Goal: Task Accomplishment & Management: Manage account settings

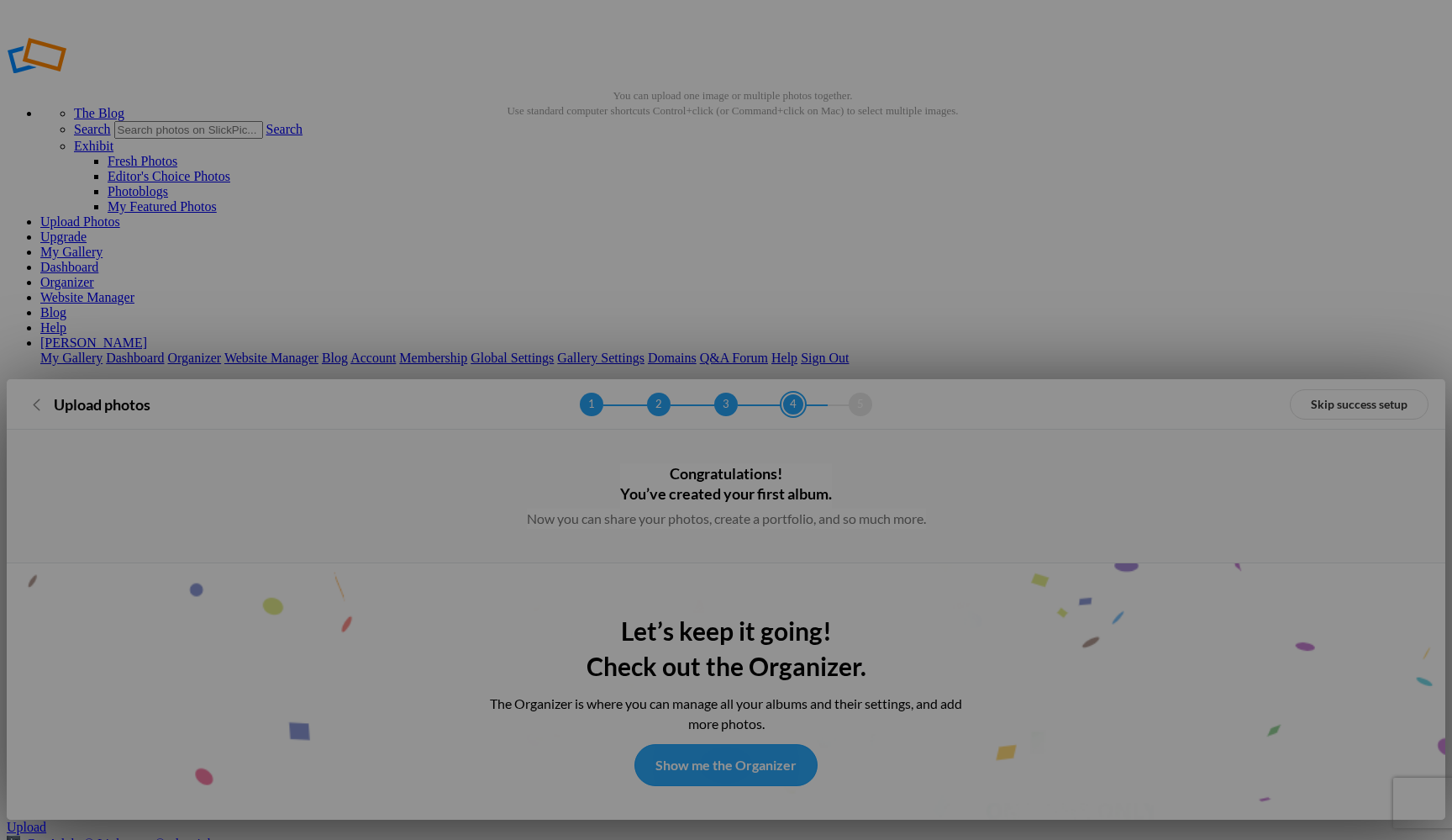
click at [752, 744] on link "Show me the Organizer" at bounding box center [726, 764] width 183 height 42
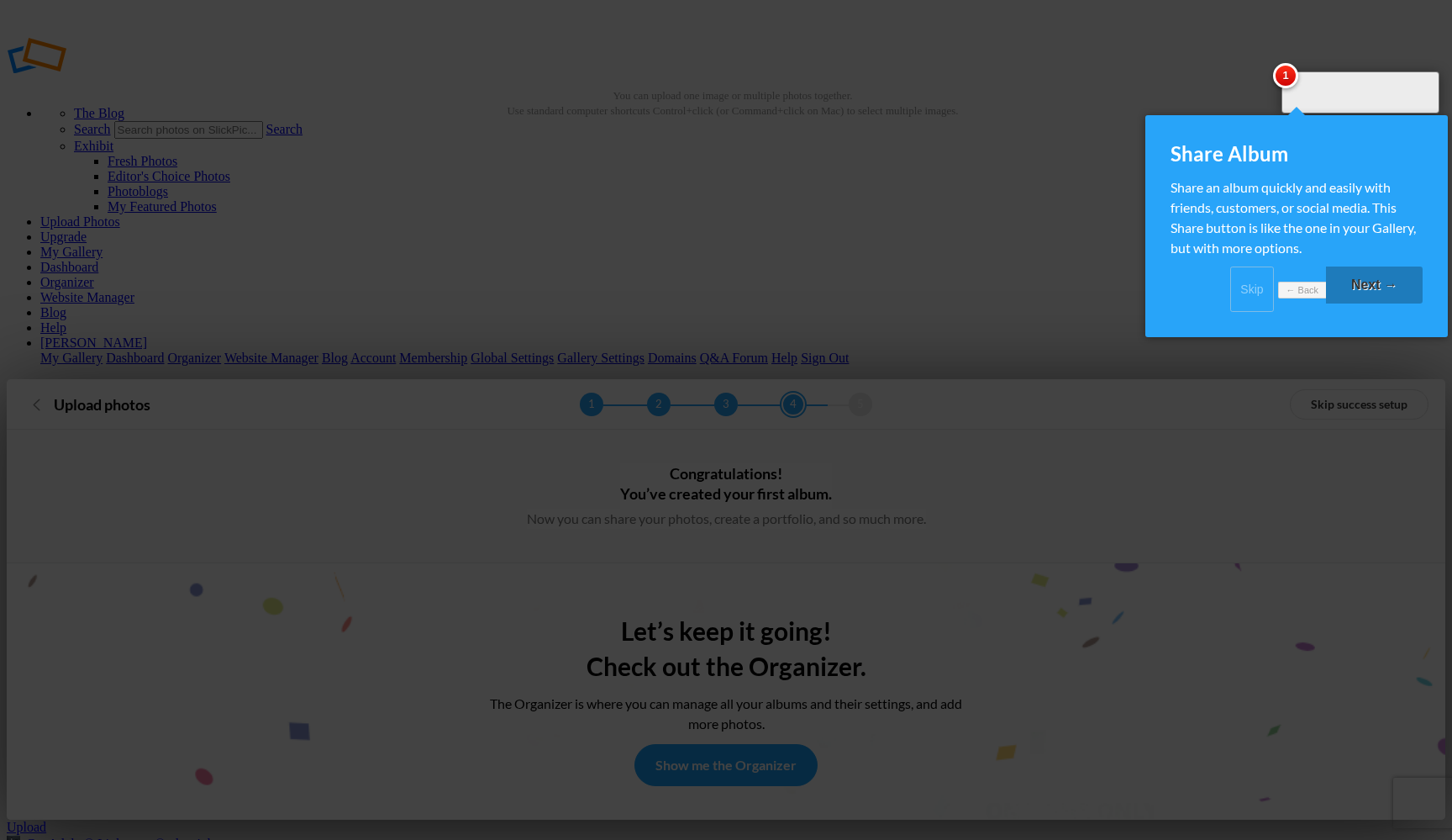
click at [1379, 302] on link "Next →" at bounding box center [1374, 285] width 96 height 37
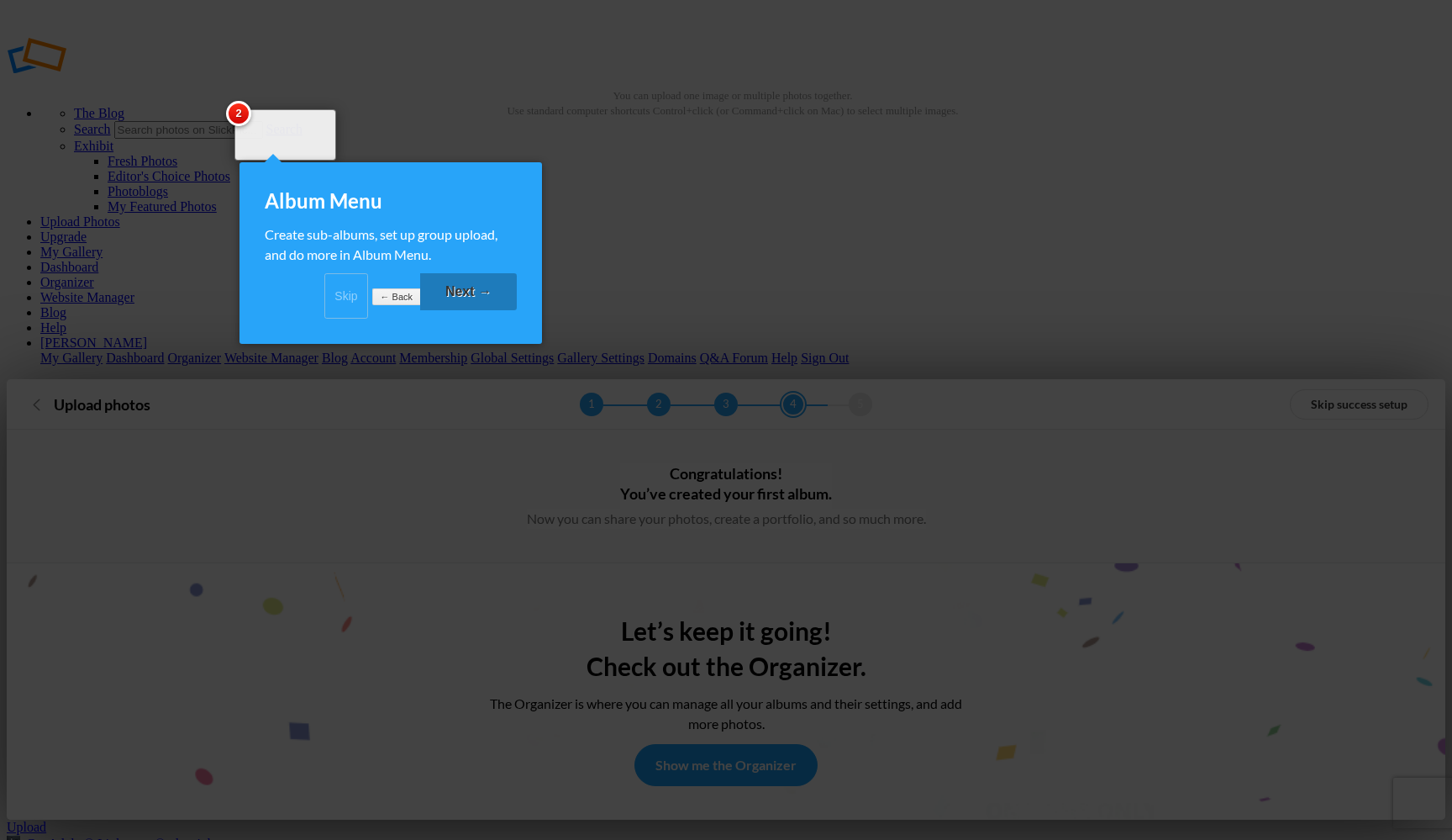
click at [479, 305] on link "Next →" at bounding box center [468, 291] width 96 height 37
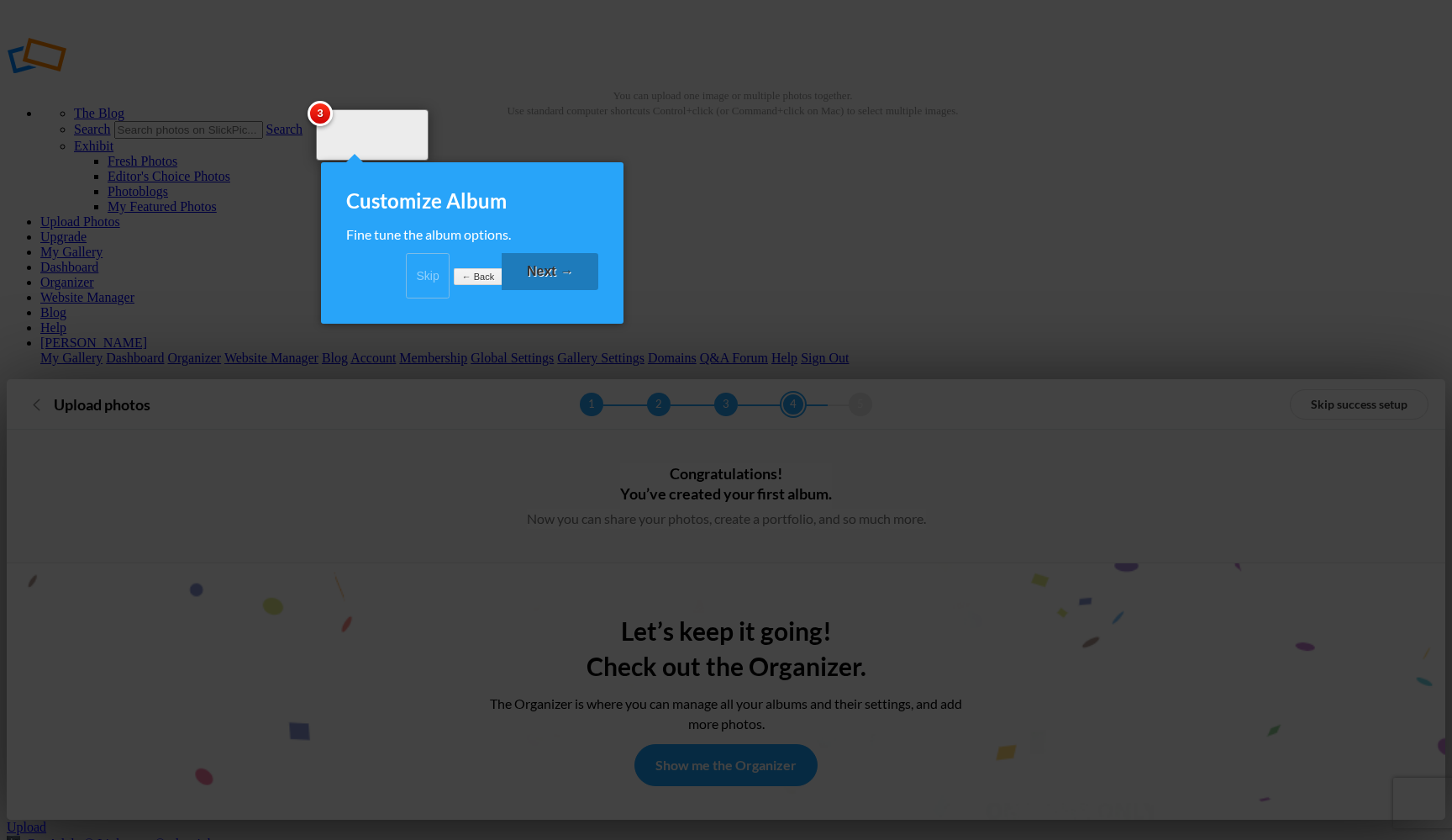
click at [554, 290] on link "Next →" at bounding box center [550, 271] width 96 height 37
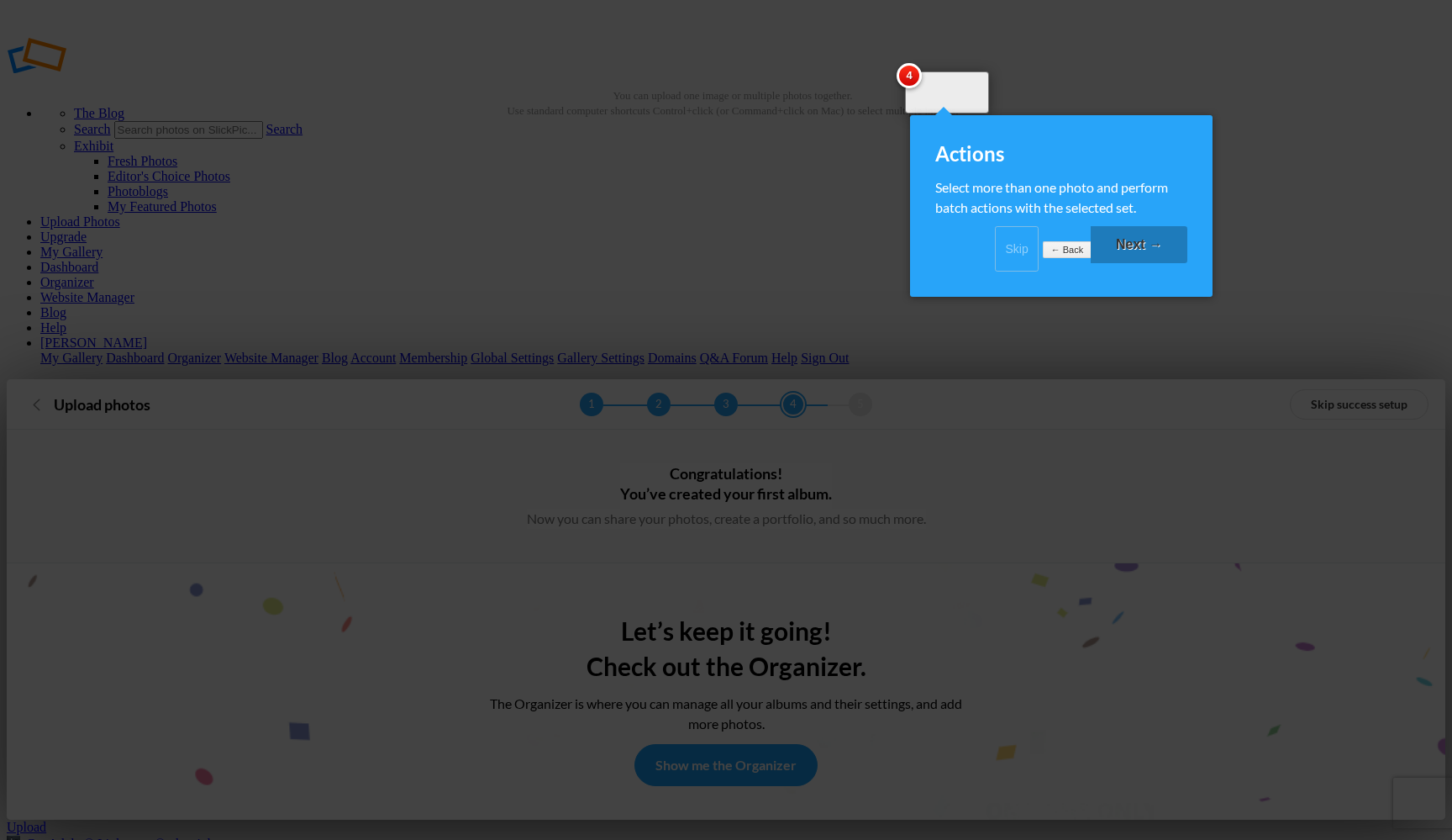
click at [1133, 258] on link "Next →" at bounding box center [1138, 244] width 96 height 37
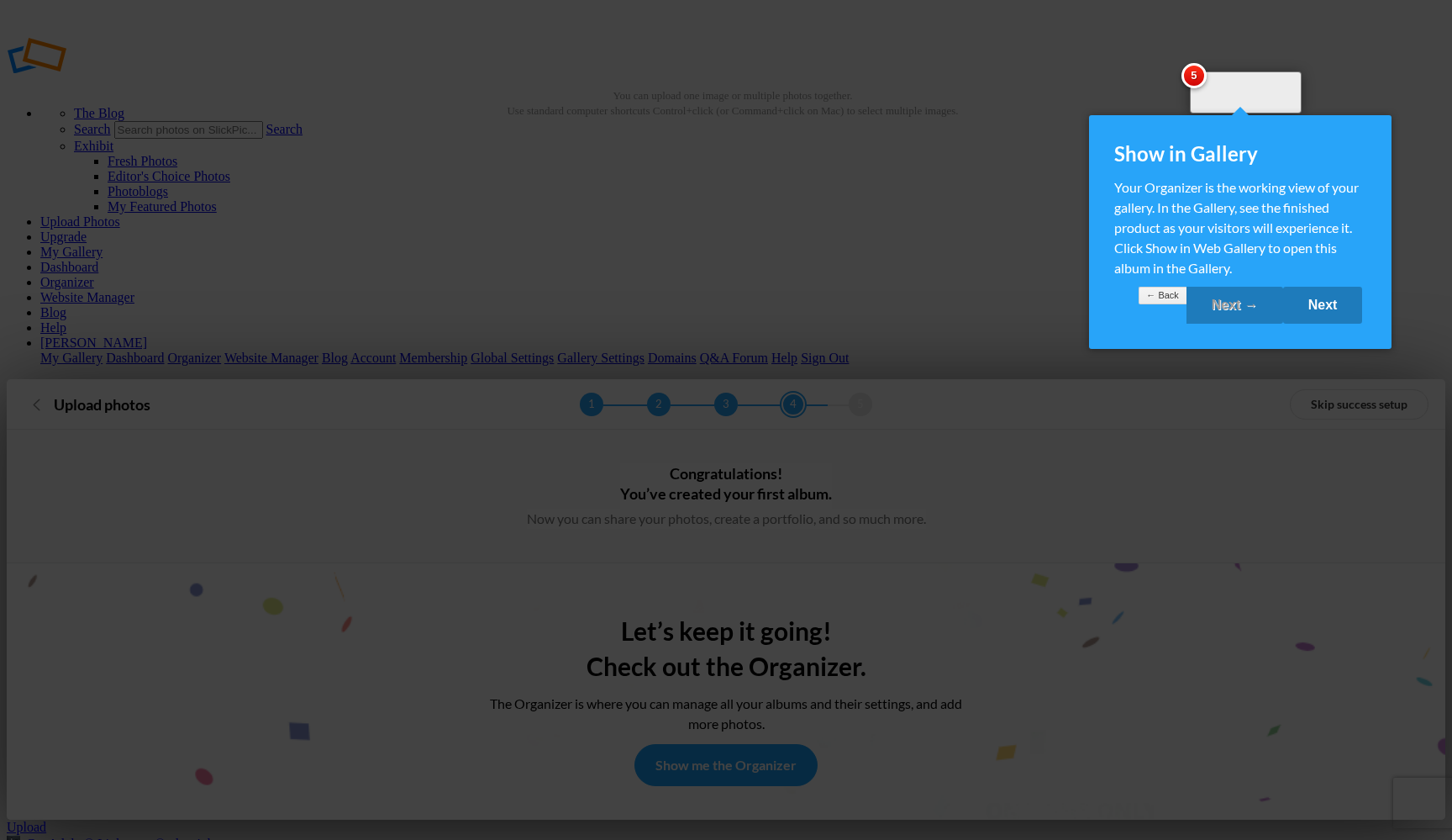
click at [1327, 317] on link "Next" at bounding box center [1323, 305] width 80 height 37
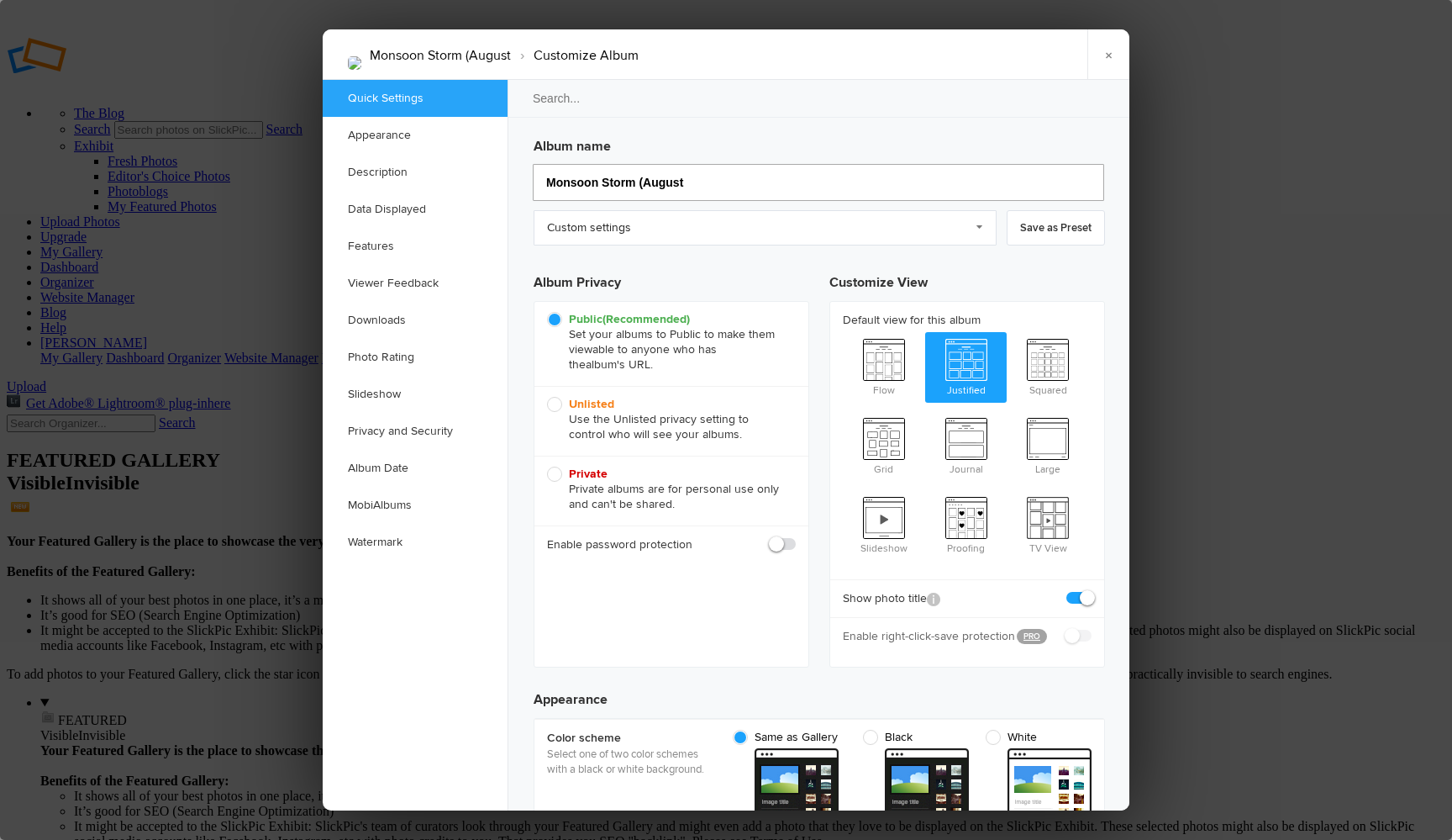
click at [711, 183] on input "Monsoon Storm (August" at bounding box center [818, 182] width 571 height 37
type input "Monsoon Storm (August 14"
type input "Monsoon Storm (August 1"
type input "Monsoon Storm (August 14,"
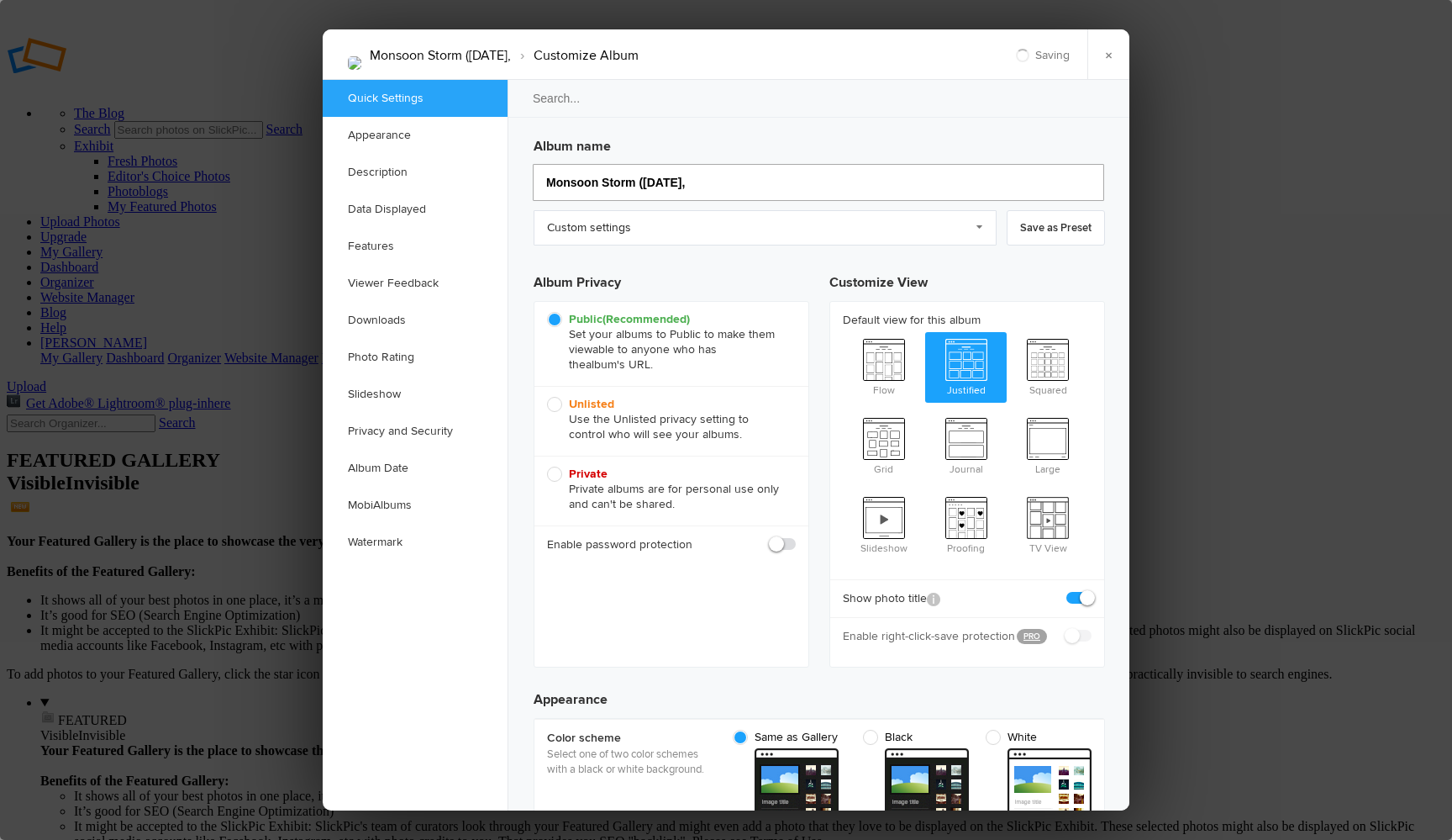
type input "Monsoon Storm (August 14, 2"
type input "Monsoon Storm (August 14, 202"
type input "Monsoon Storm (August 14, 20"
type input "Monsoon Storm (August 14, 2025"
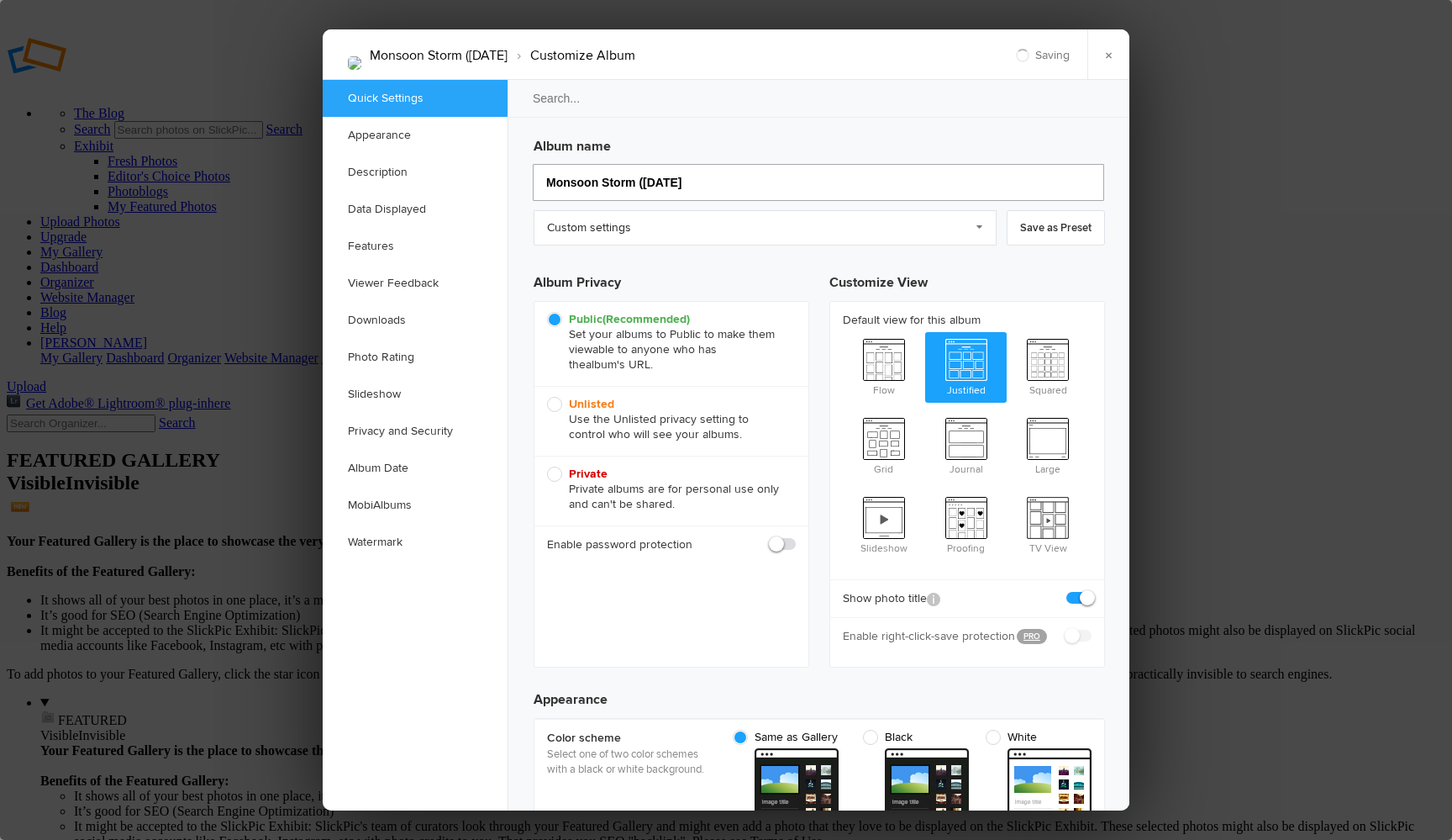
type input "Monsoon Storm (August 14, 2025"
type input "Monsoon Storm ([DATE])"
click at [981, 223] on link "Custom settings" at bounding box center [765, 227] width 463 height 35
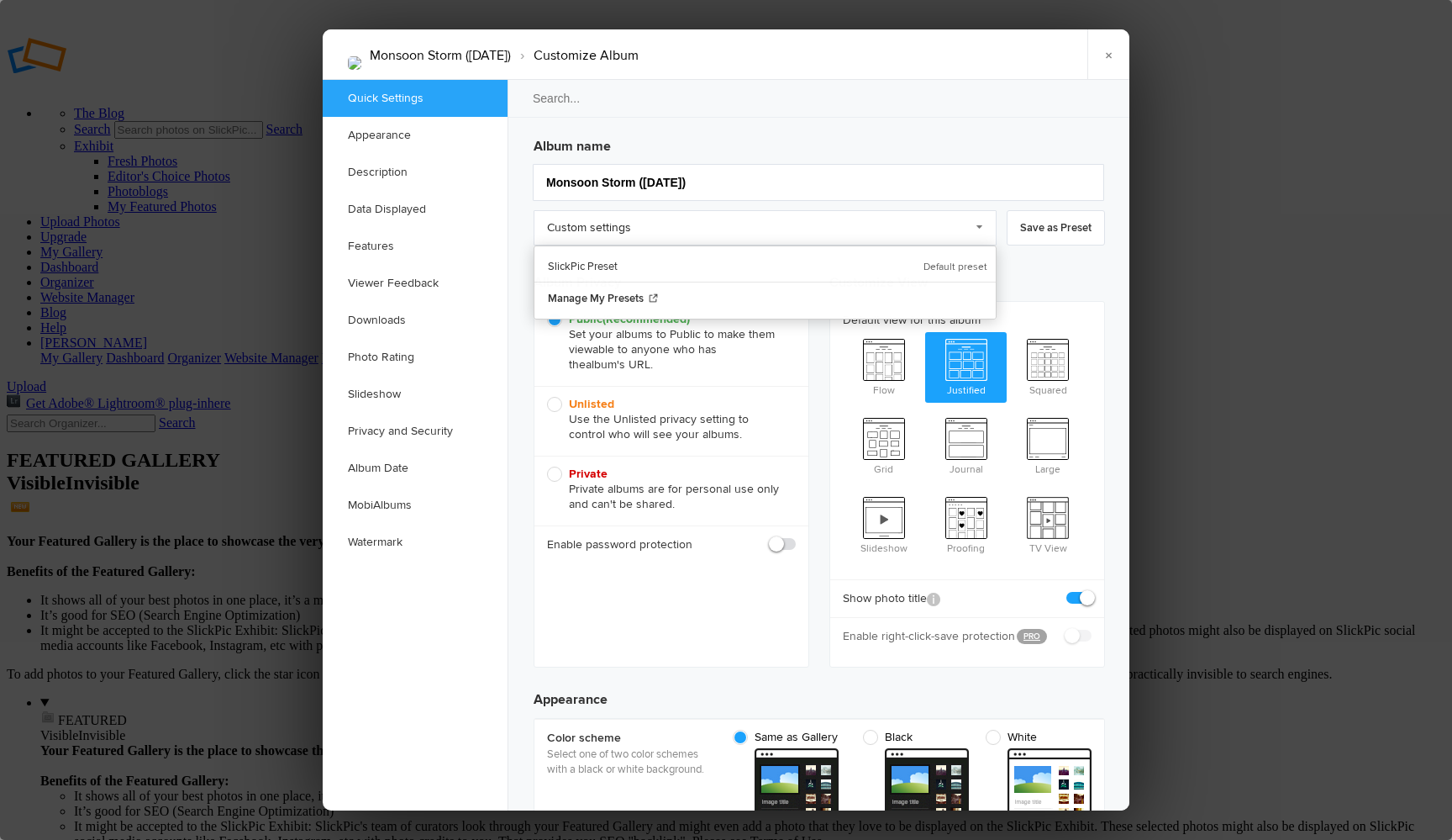
click at [977, 132] on h3 "Album name" at bounding box center [819, 143] width 571 height 27
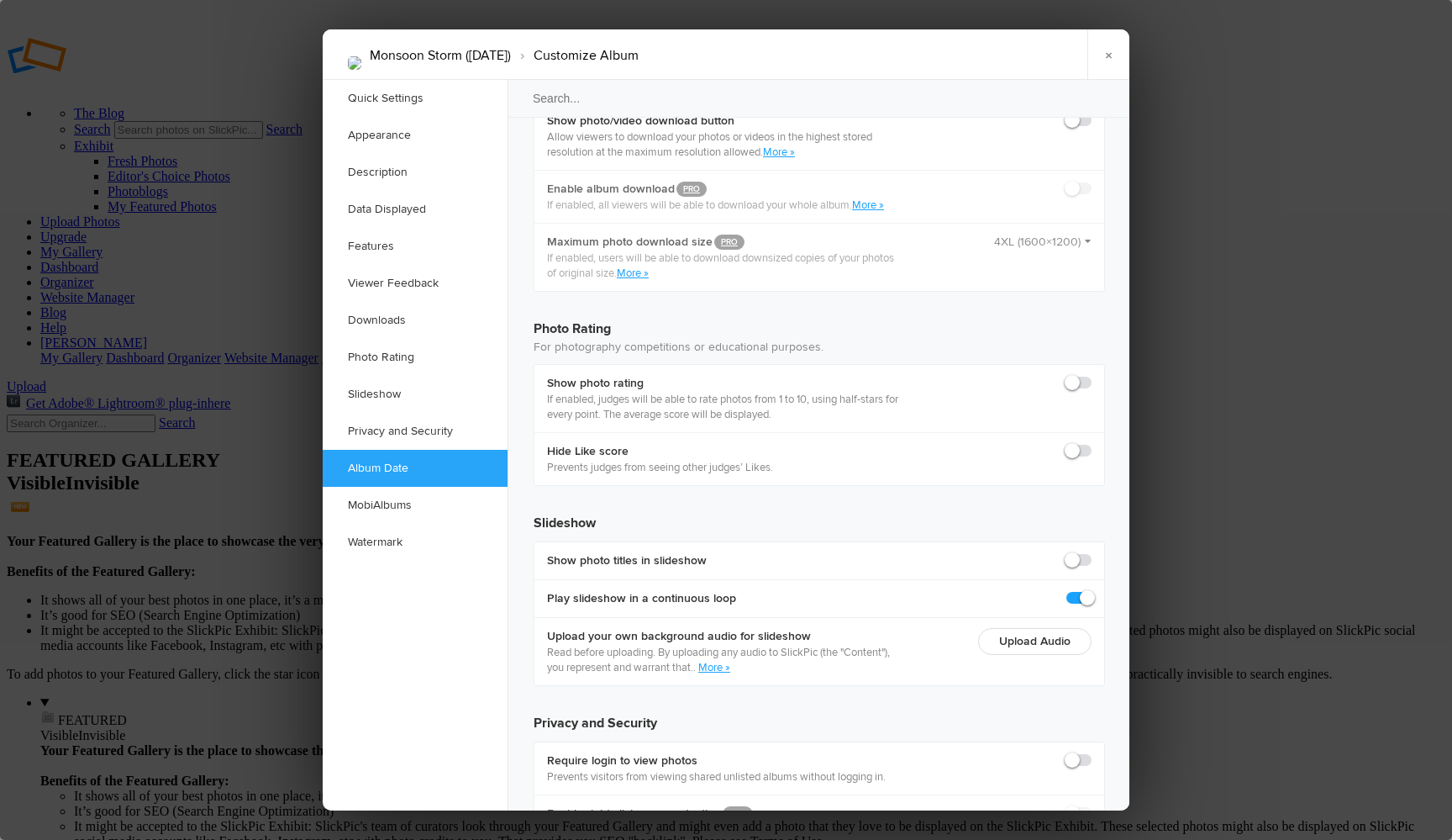
scroll to position [3462, 0]
radio input "true"
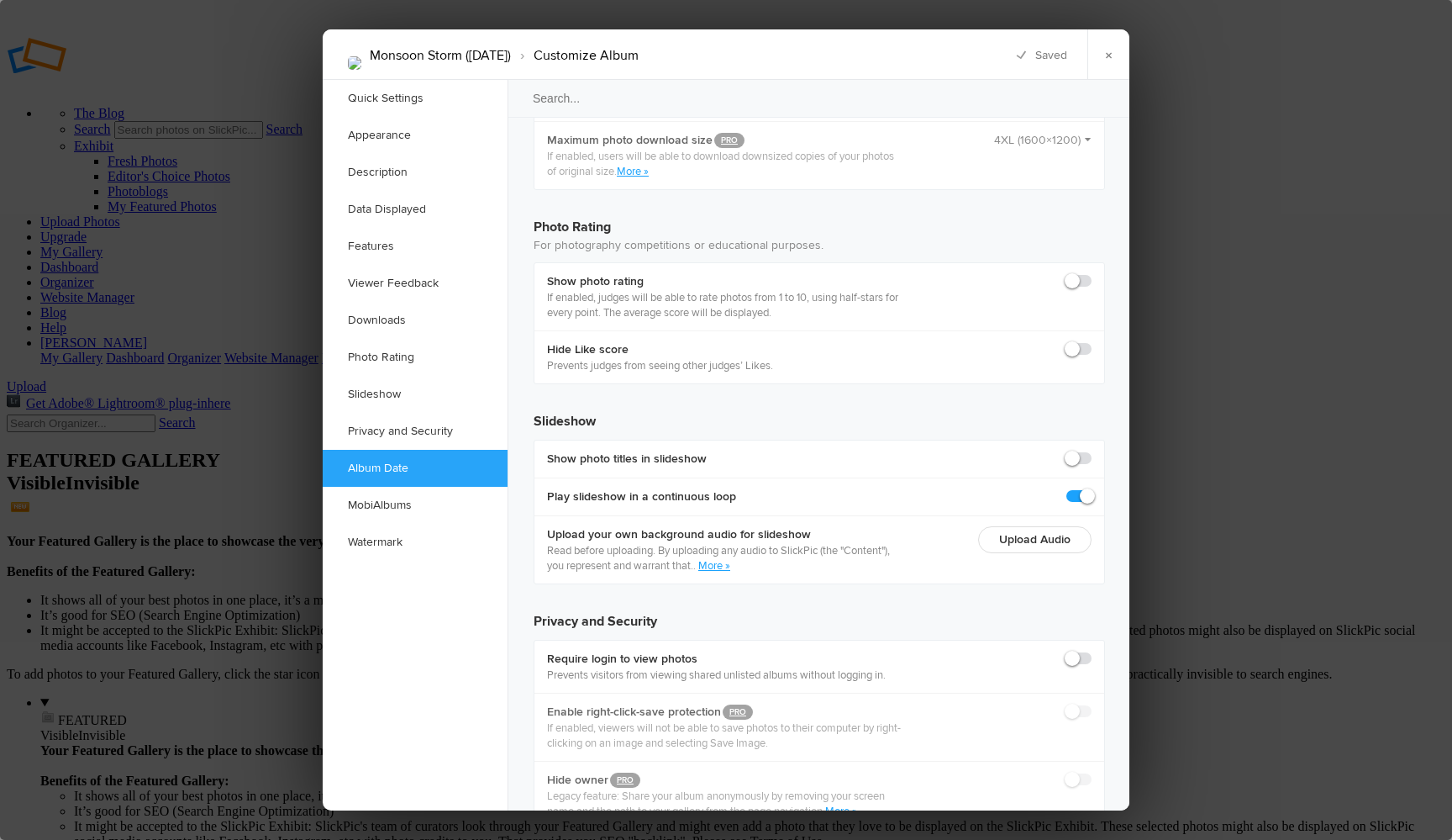
type input "2025-08-14 12:00 AM"
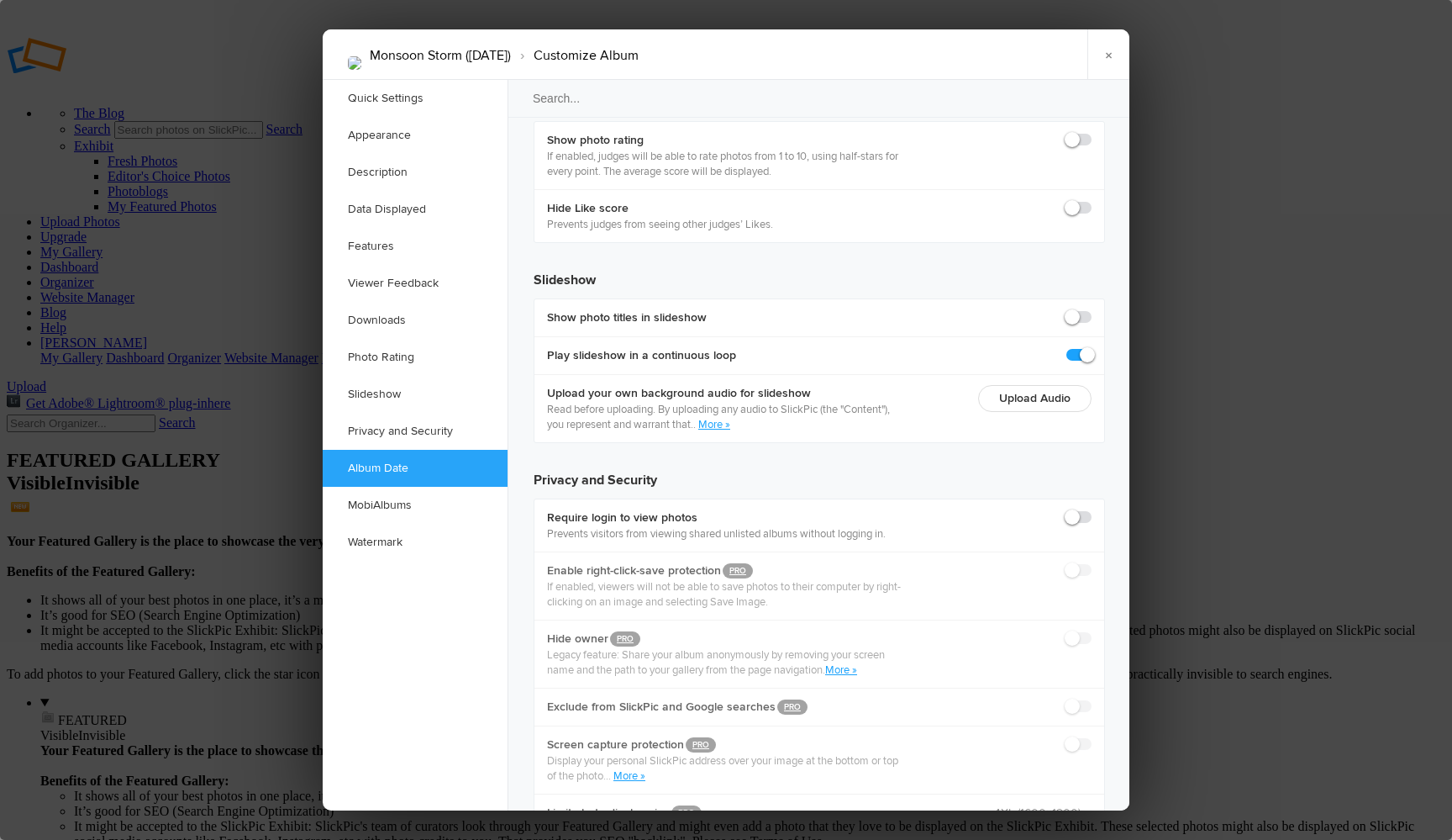
scroll to position [3703, 0]
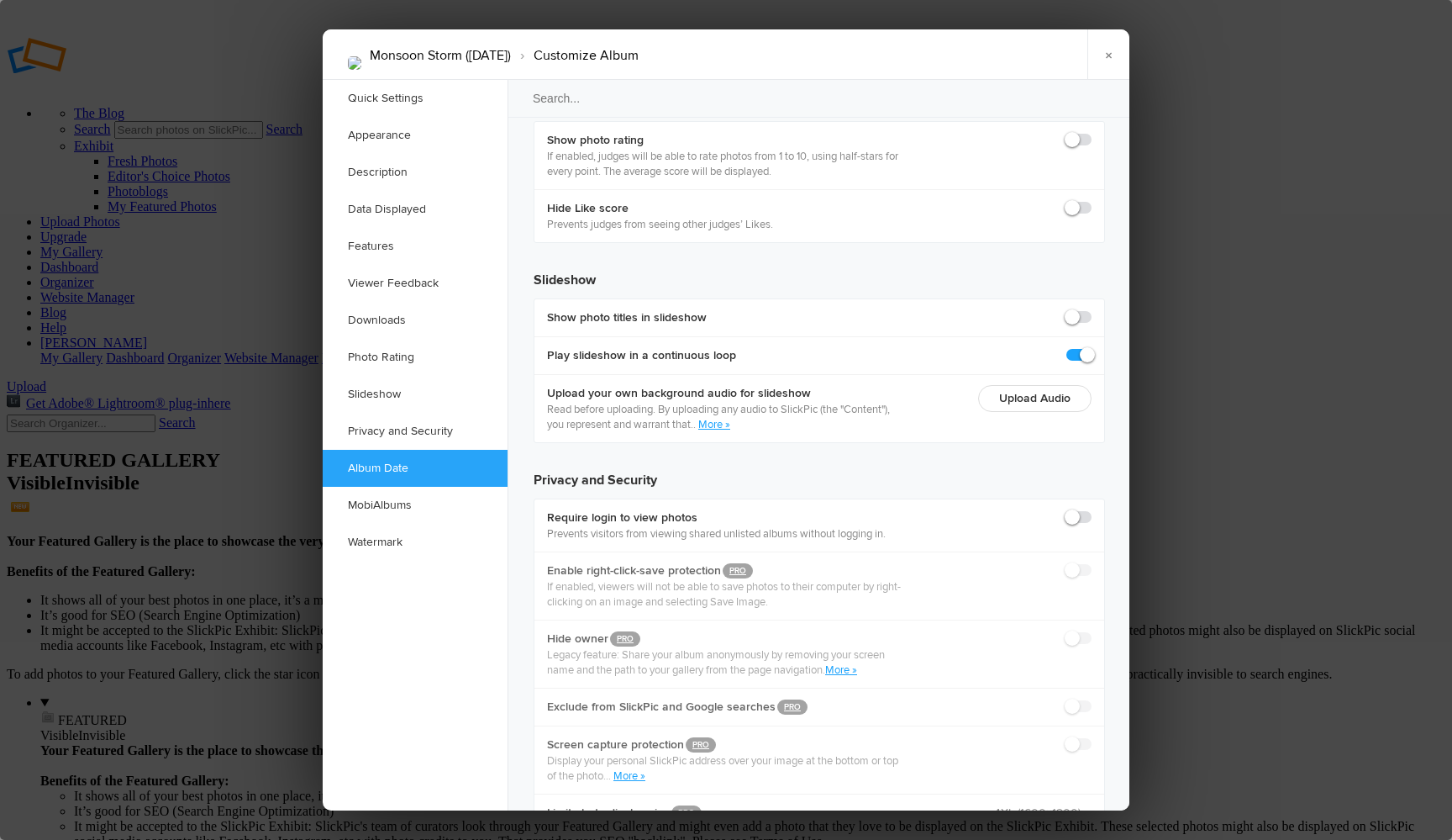
scroll to position [3691, 0]
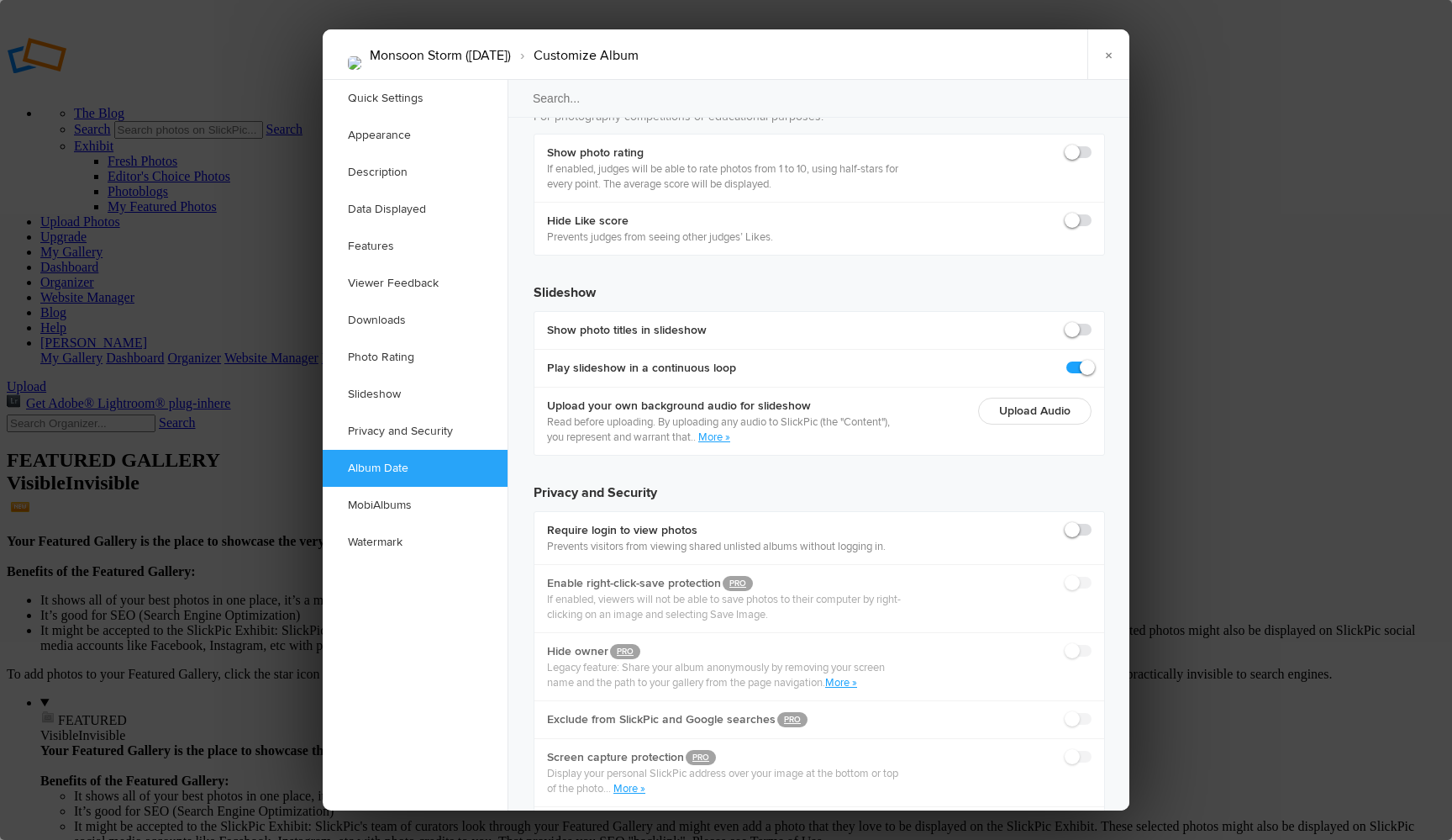
radio input "true"
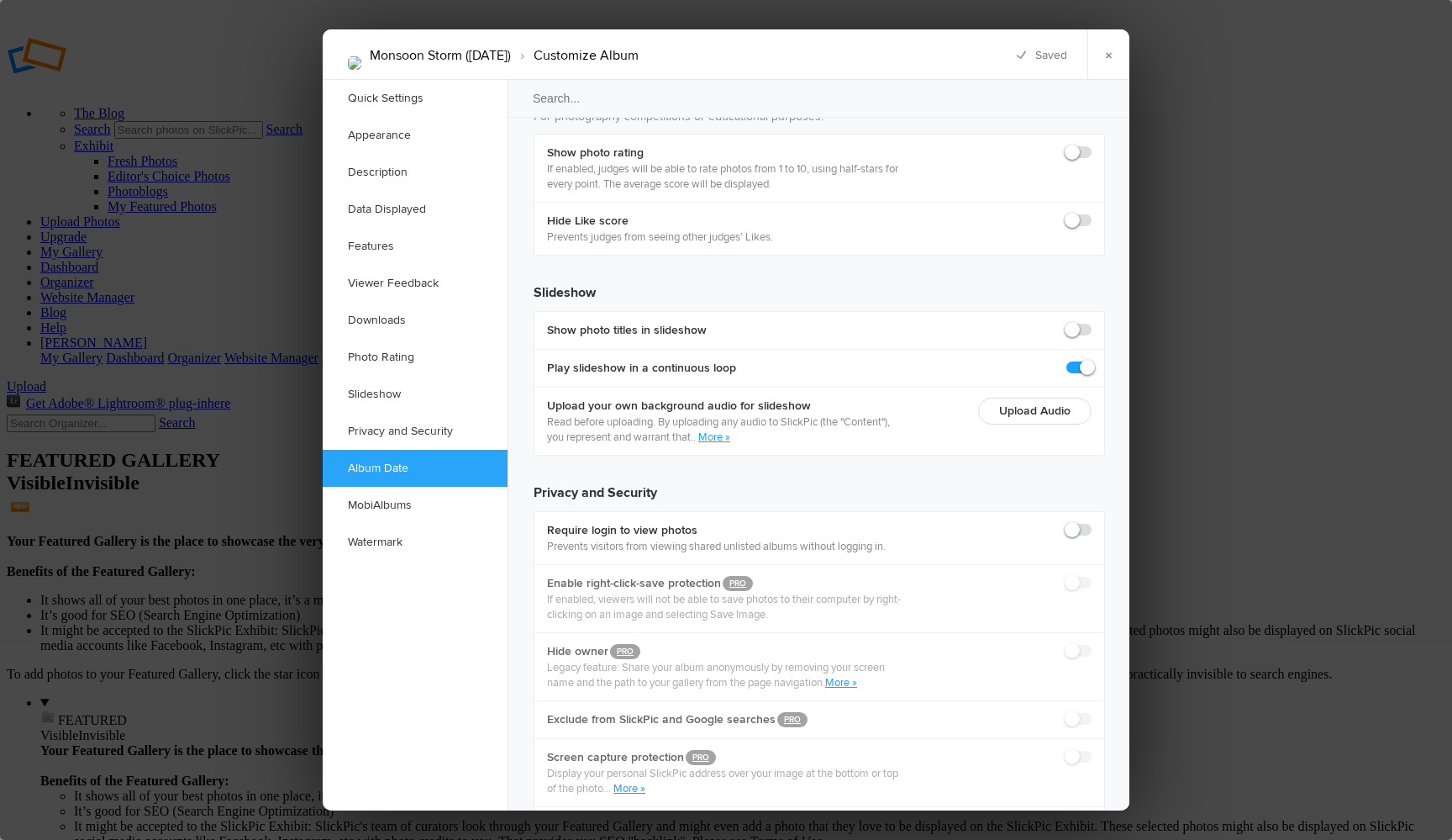
type input "2025-08-14 01:00 PM"
type input "1"
type input "2025-08-14 02:00 PM"
type input "2"
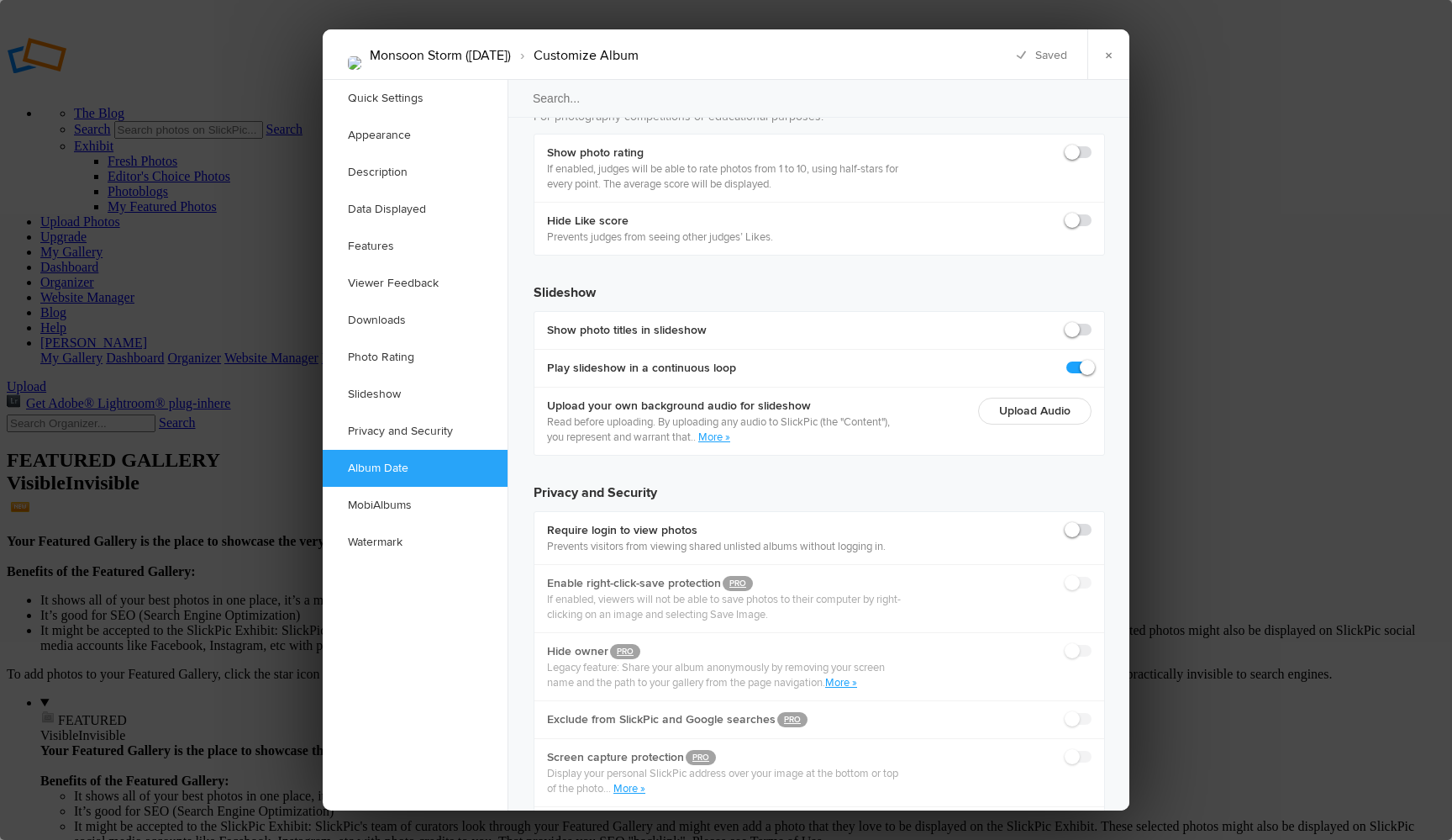
type input "2025-08-14 03:00 PM"
type input "3"
type input "2025-08-14 04:00 PM"
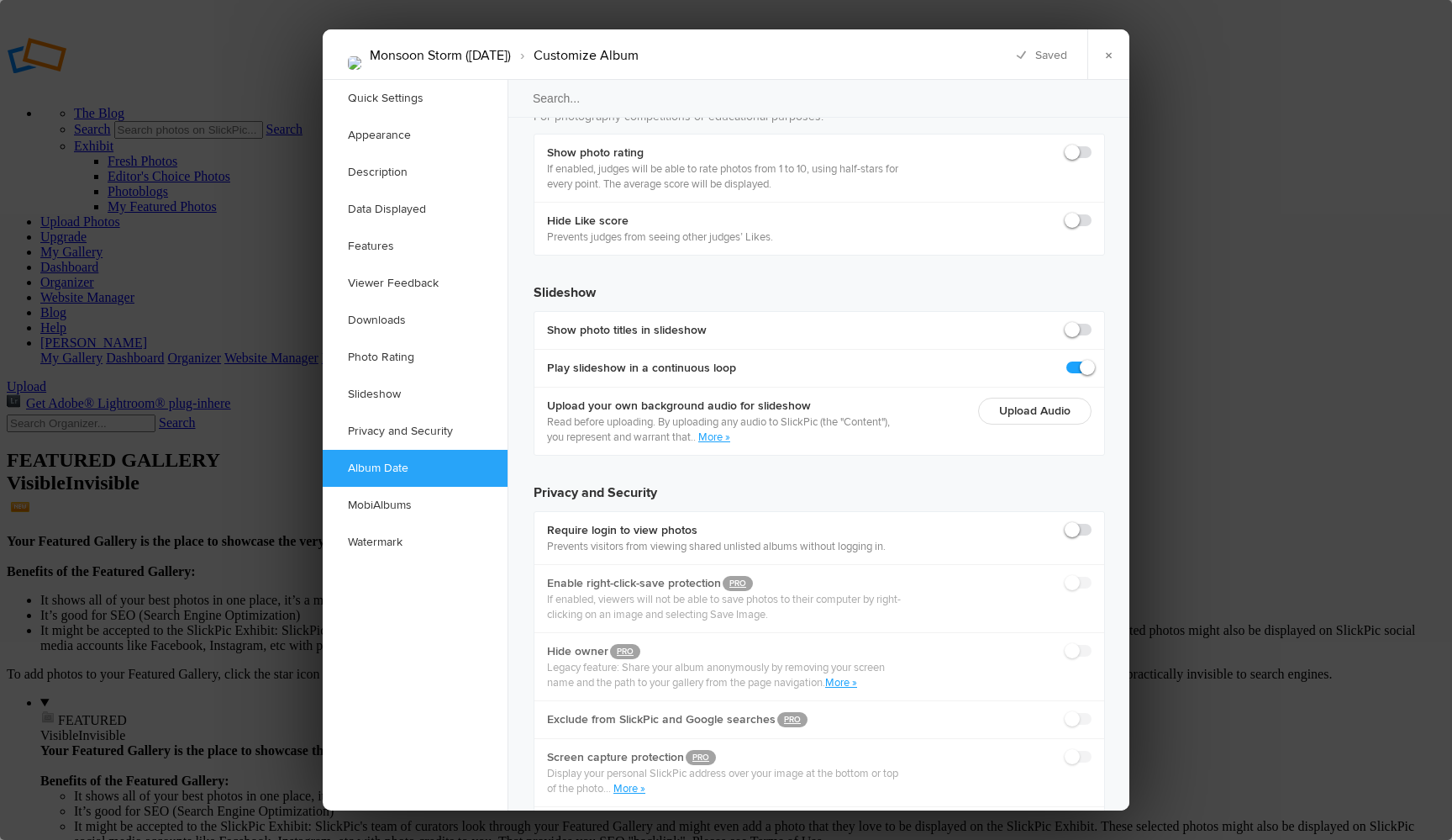
type input "4"
type input "2025-08-14 05:00 PM"
type input "5"
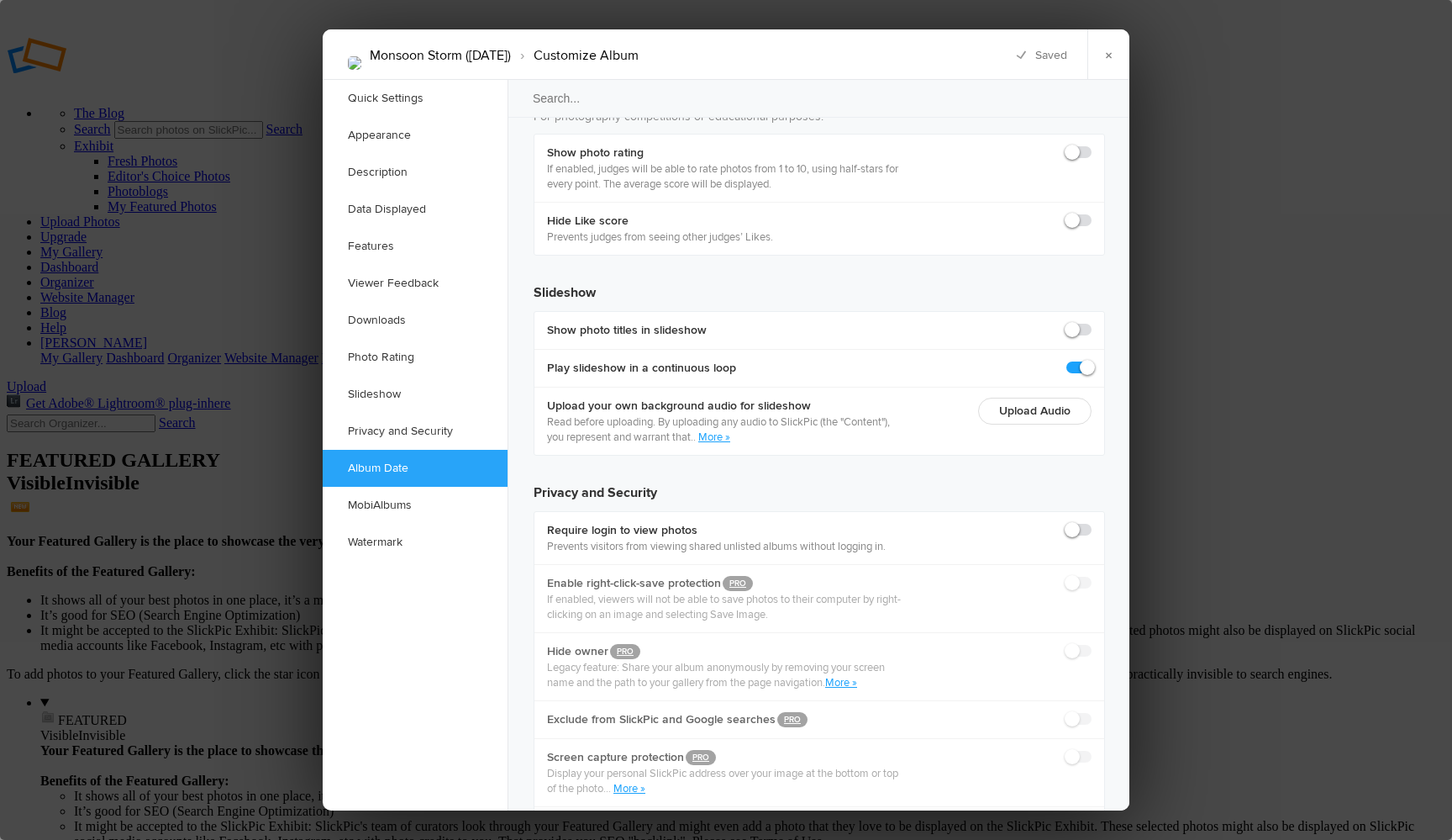
type input "2025-08-14 06:00 PM"
type input "6"
type input "2025-08-14 07:00 PM"
type input "7"
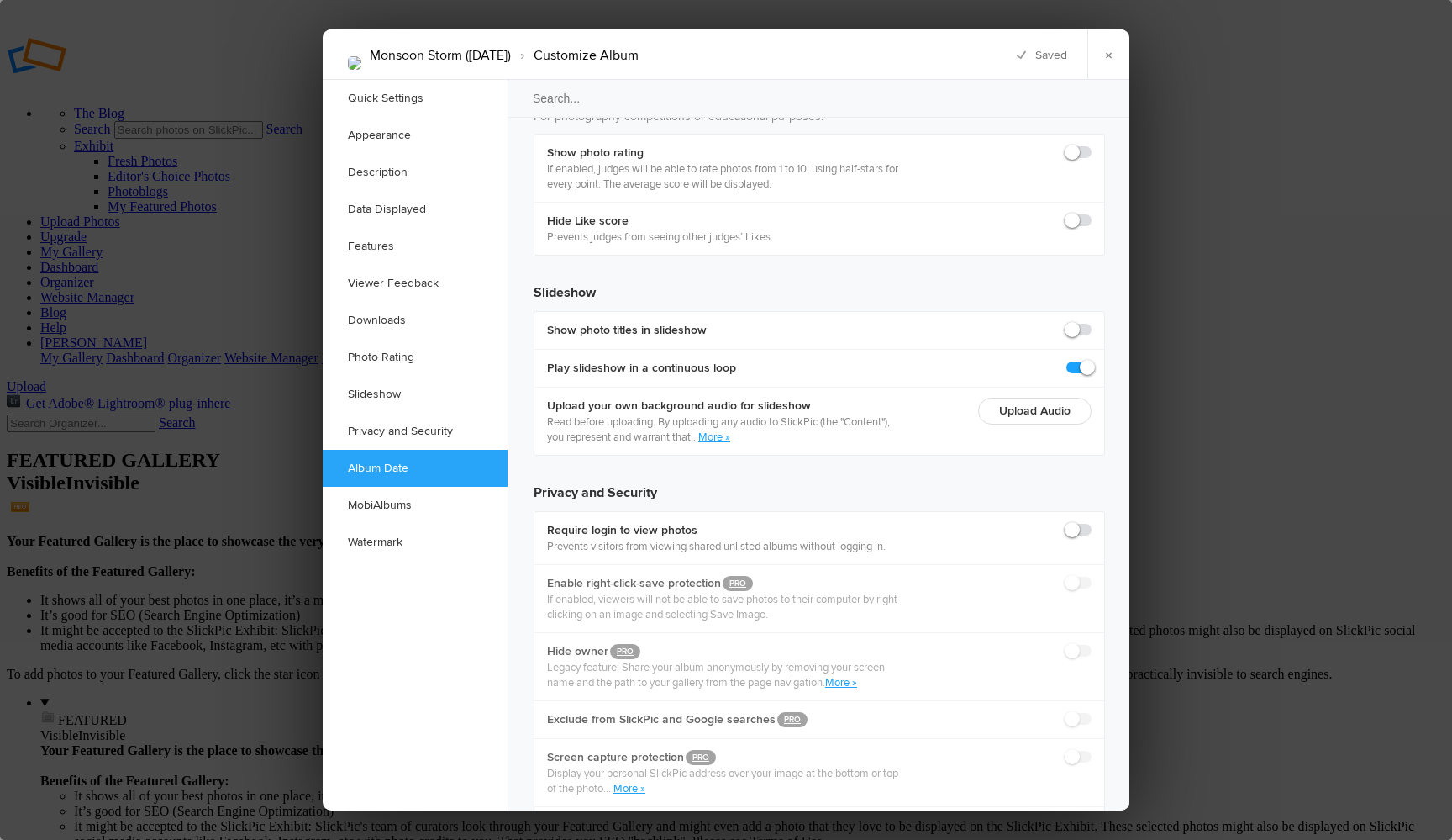
type input "2025-08-14 08:00 PM"
type input "8"
type input "2025-08-14 09:00 PM"
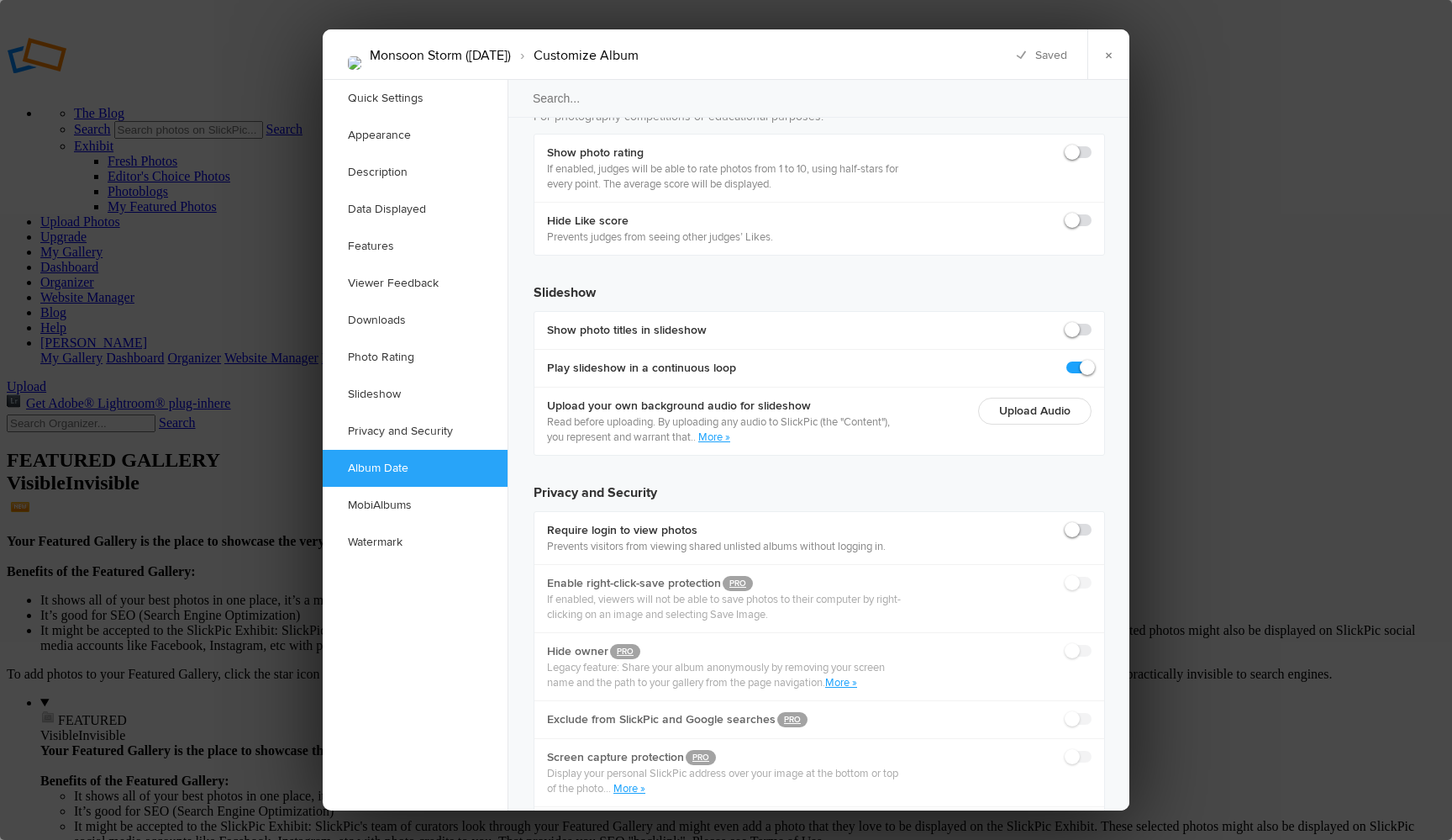
type input "9"
type input "2025-08-14 10:00 PM"
type input "10"
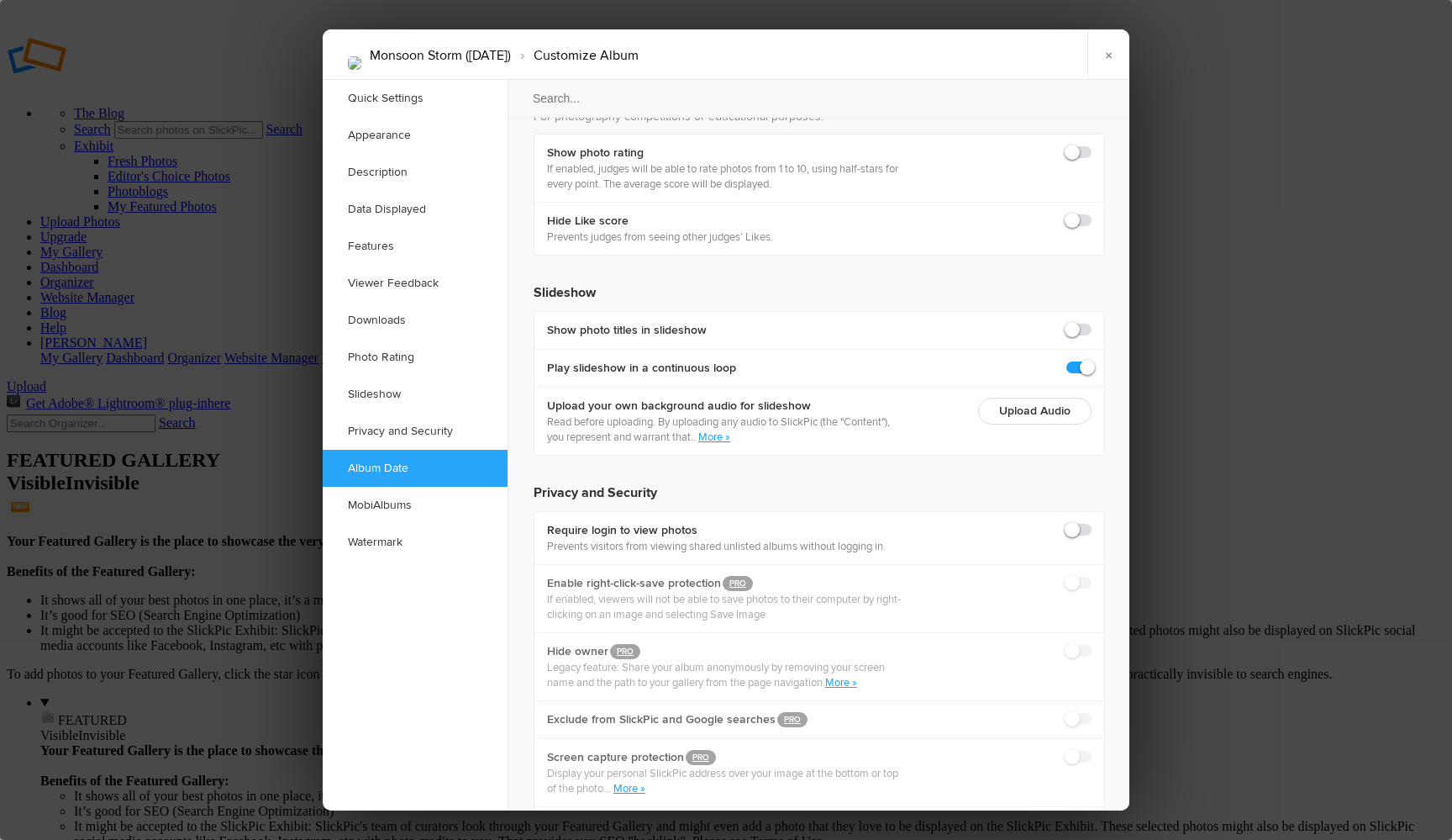
type input "2025-08-14 11:00 PM"
type input "11"
type input "2025-08-14 12:00 PM"
type input "12"
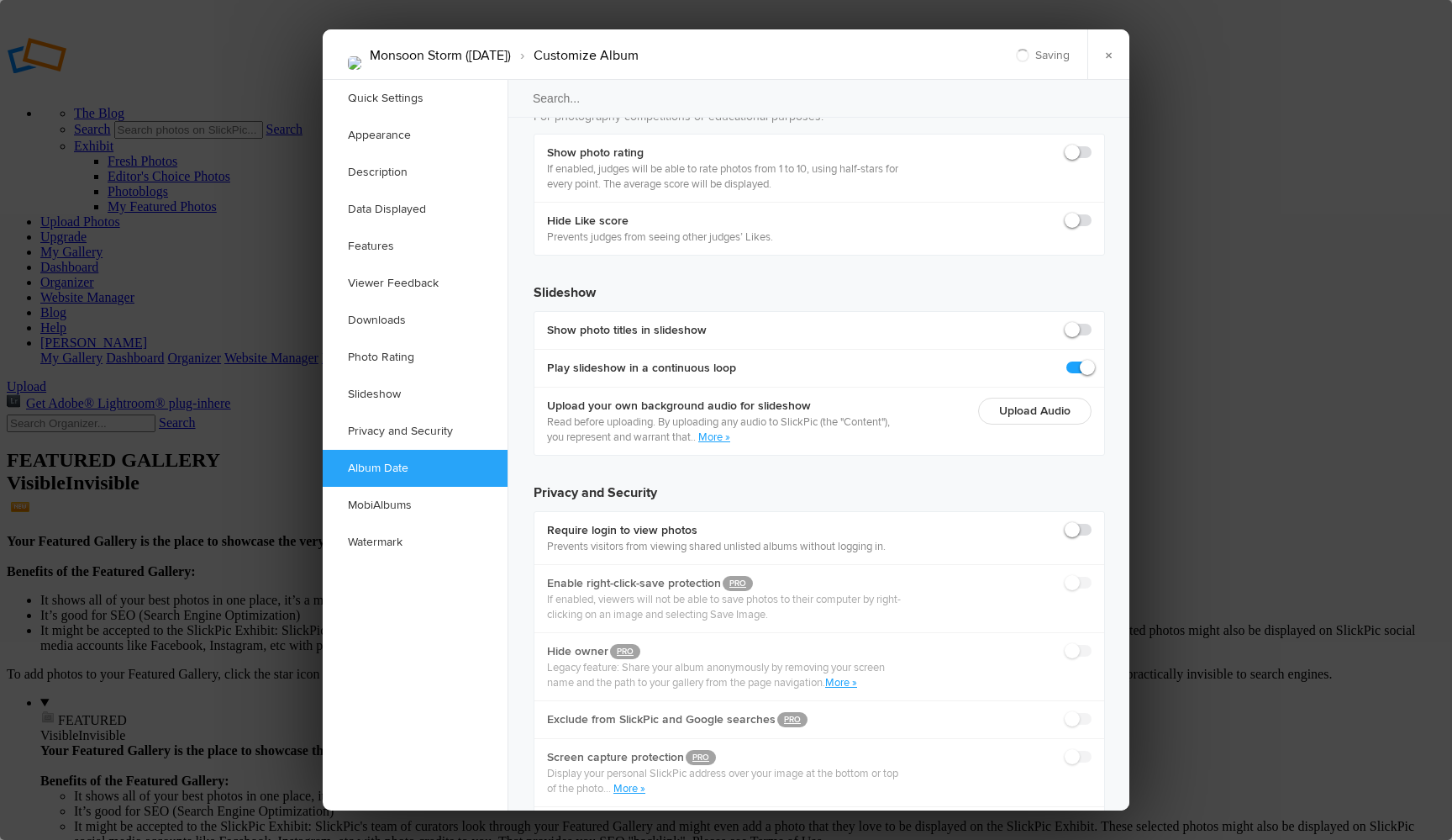
type input "2025-08-14 01:00 PM"
type input "1"
type input "2025-08-14 02:00 PM"
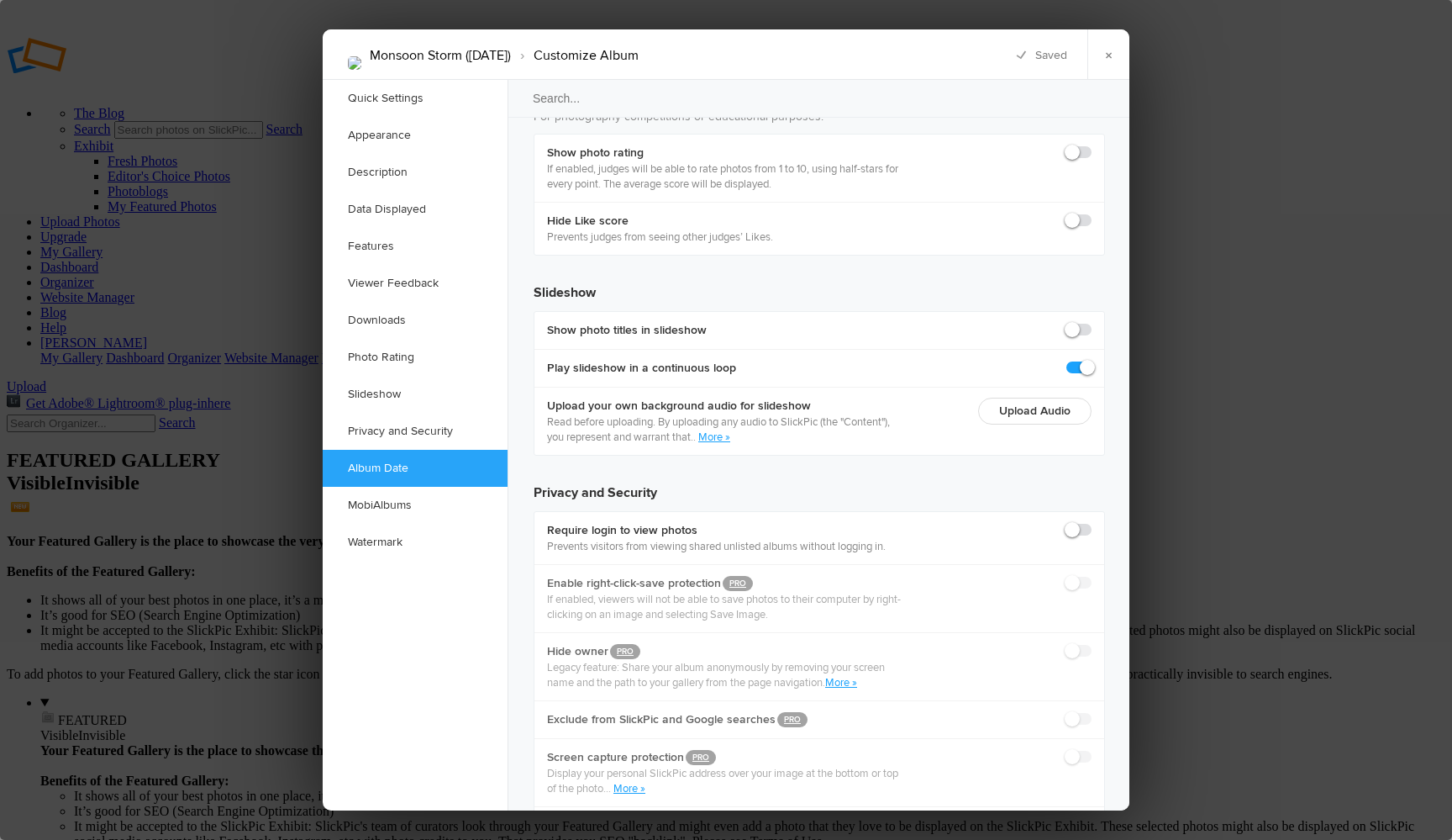
type input "2"
type input "2025-08-14 03:00 PM"
type input "3"
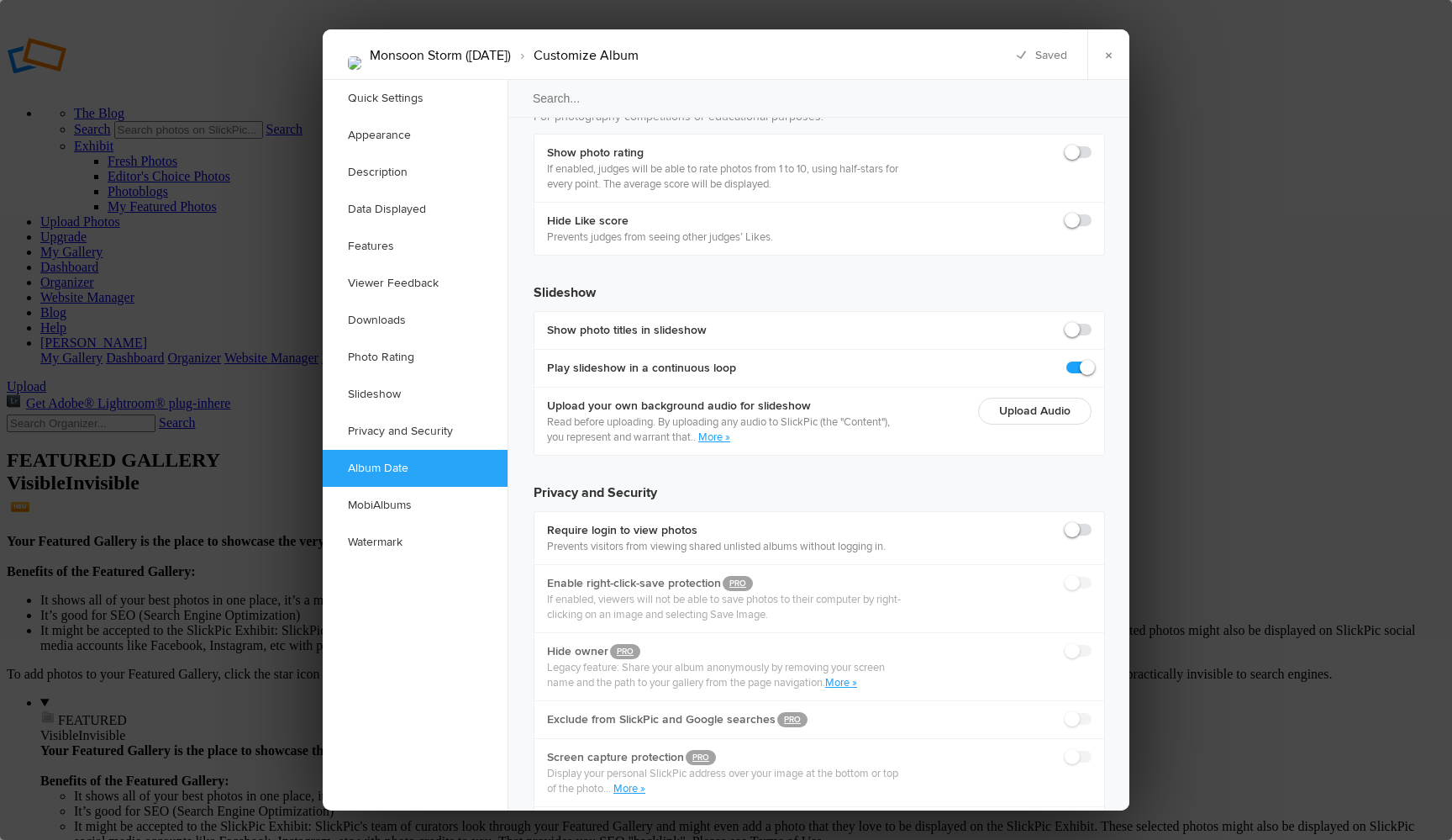
type input "2025-08-14 04:00 PM"
type input "4"
type input "2025-08-14 05:00 PM"
type input "5"
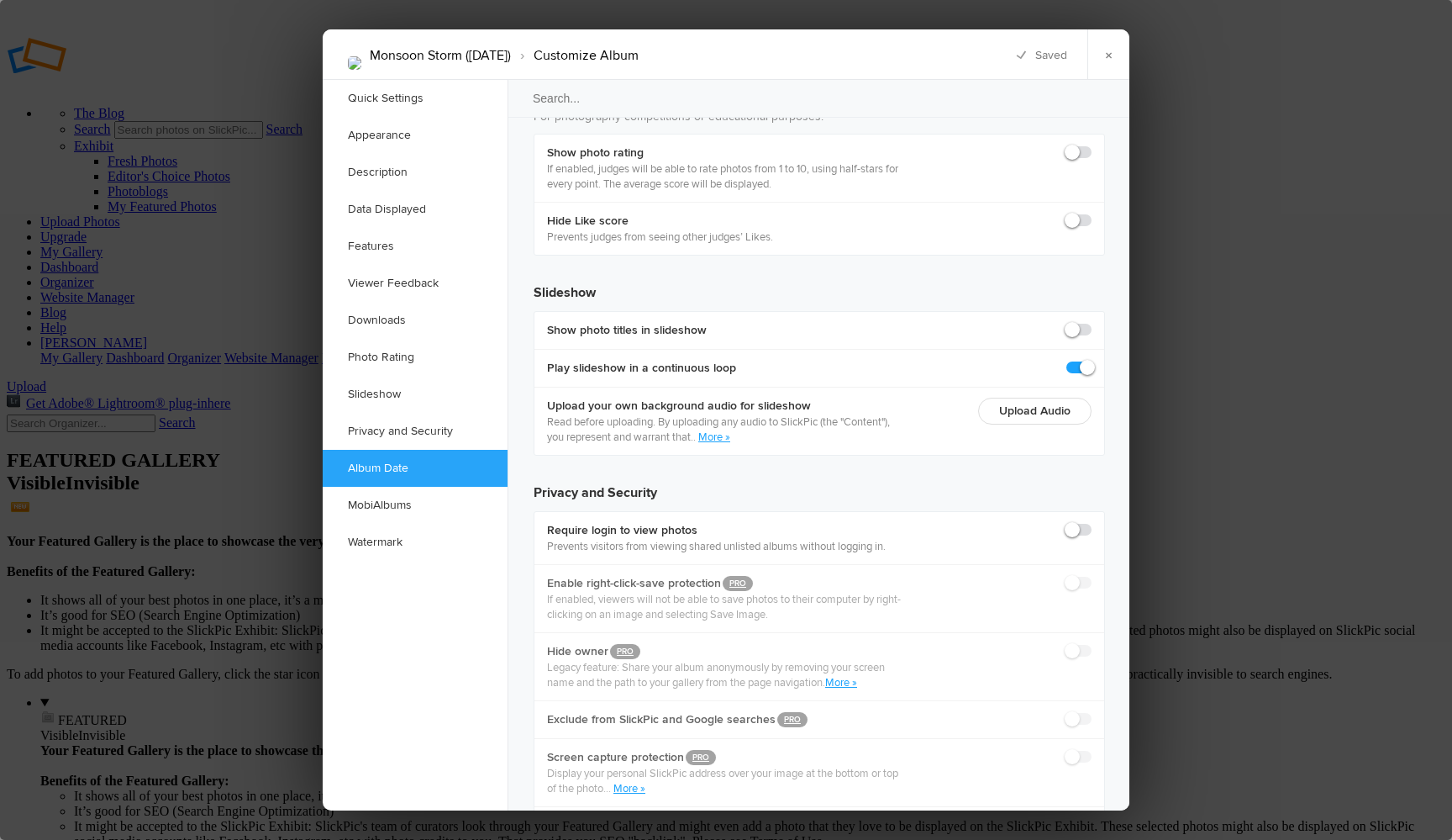
type input "2025-08-14 06:00 PM"
type input "6"
type input "2025-08-14 07:00 PM"
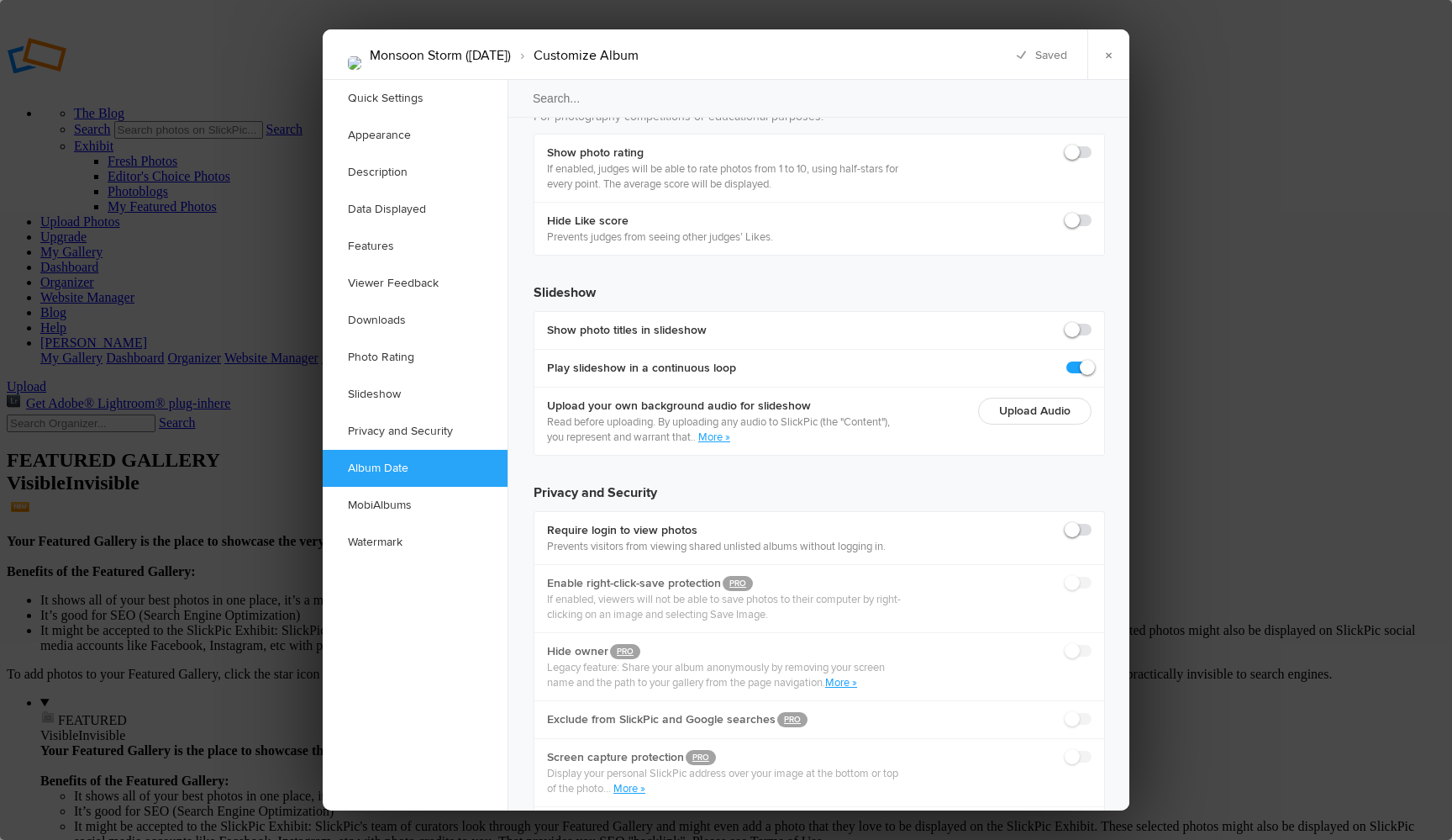
type input "7"
type input "2025-08-14 08:00 PM"
type input "8"
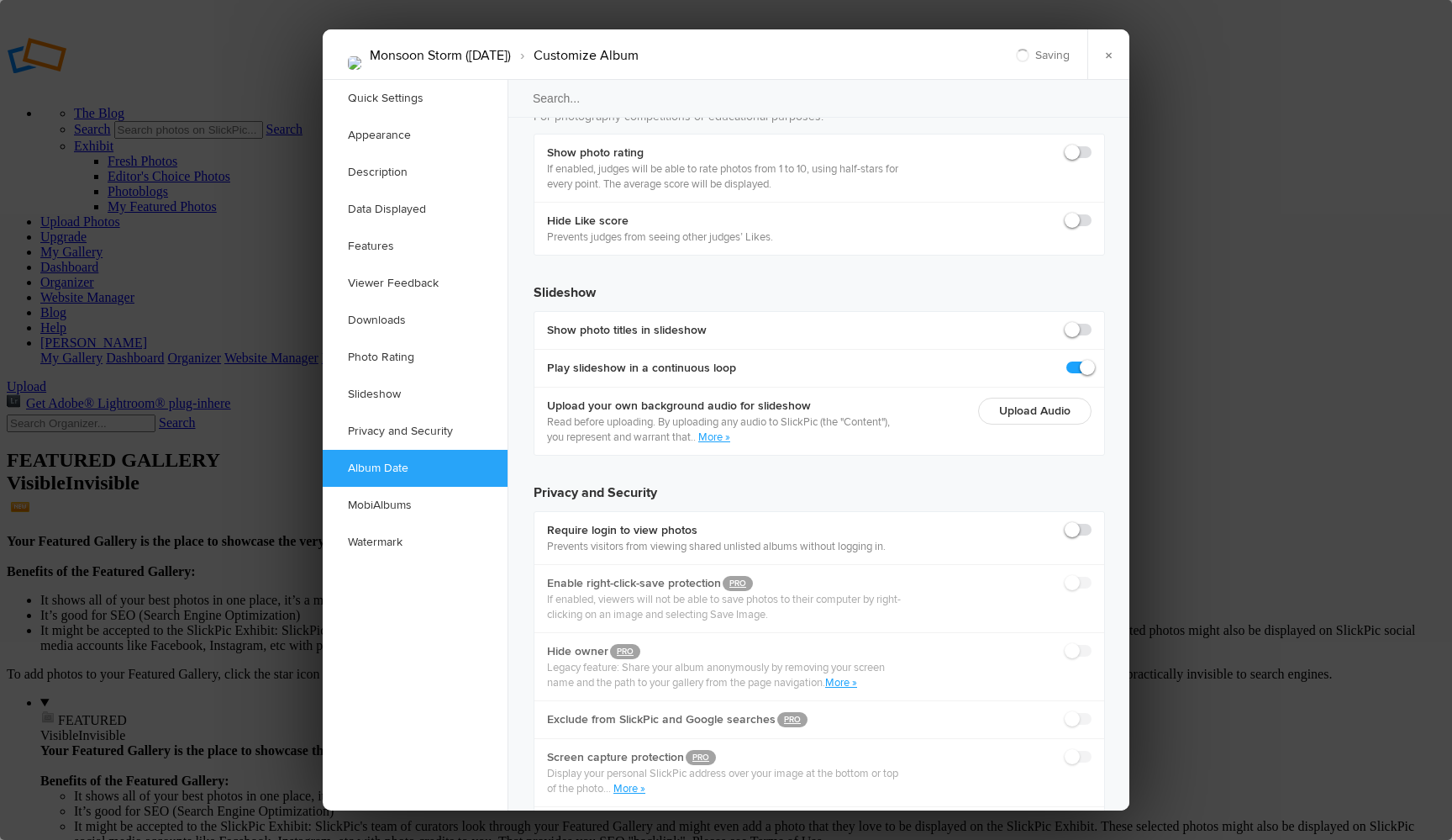
type input "2025-08-14 09:00 PM"
type input "9"
type input "2025-08-14 10:00 PM"
type input "10"
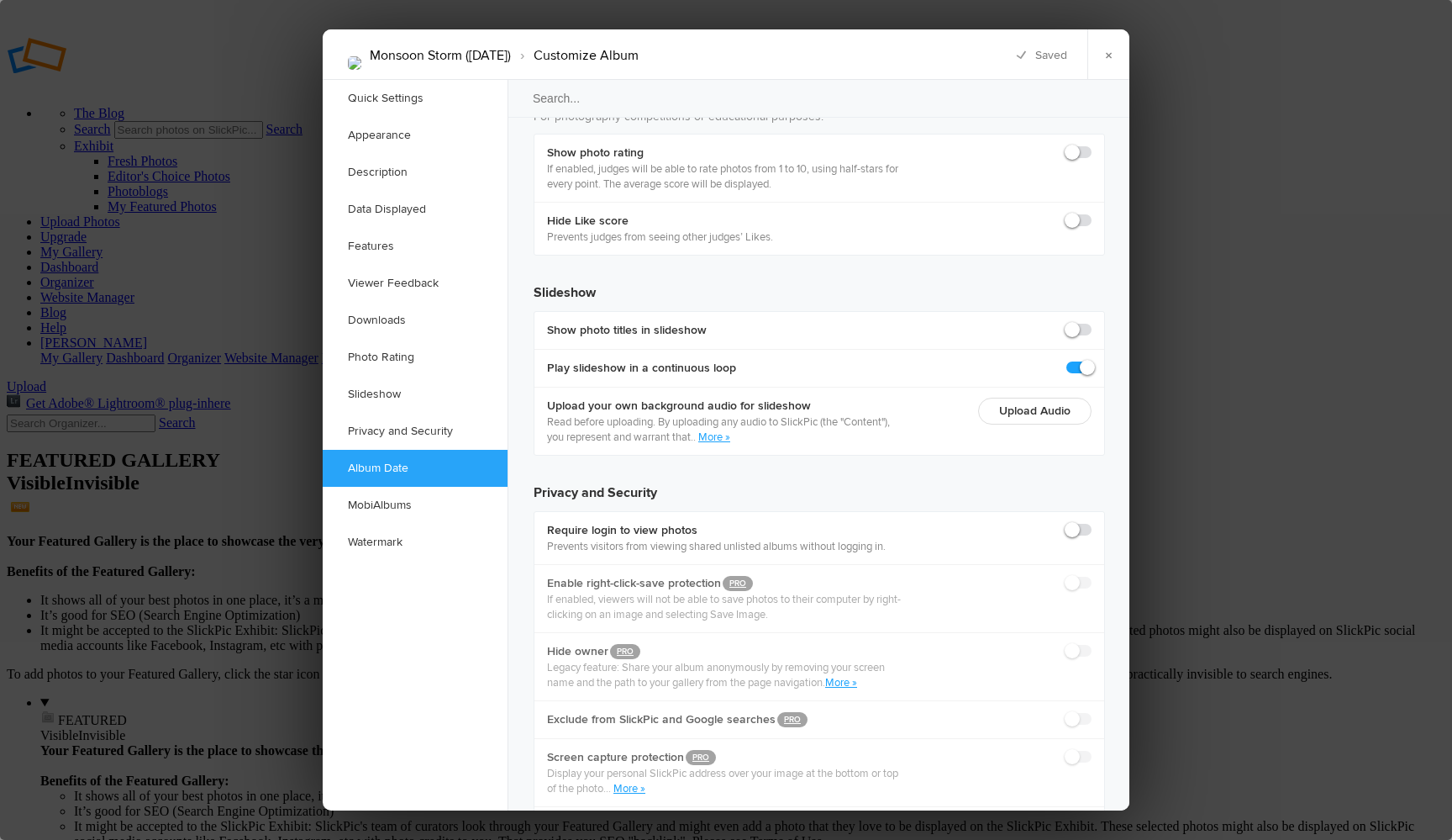
type input "2025-08-14 10:01 PM"
type input "1"
type input "2025-08-14 10:02 PM"
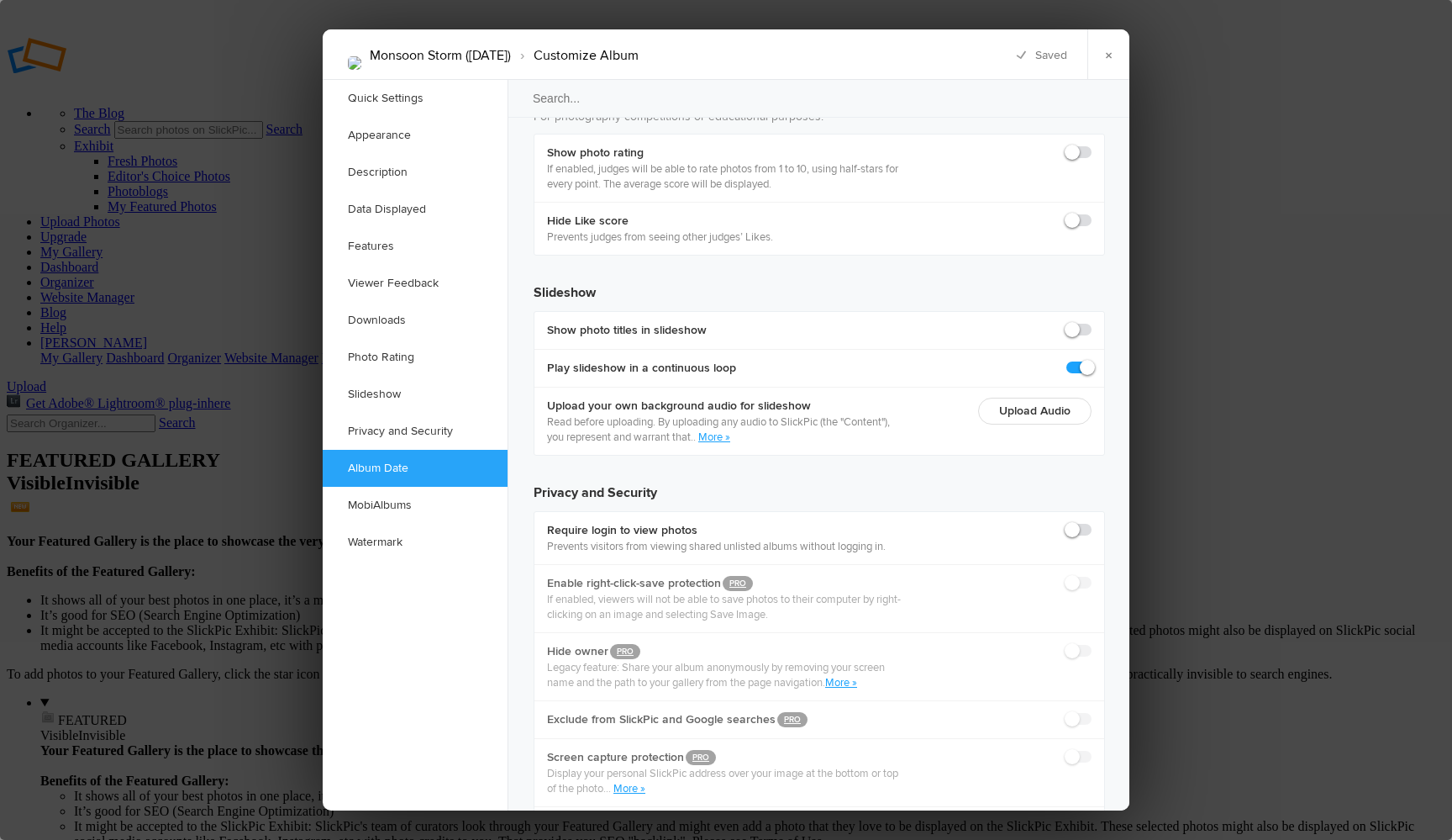
type input "2"
type input "2025-08-14 10:03 PM"
type input "3"
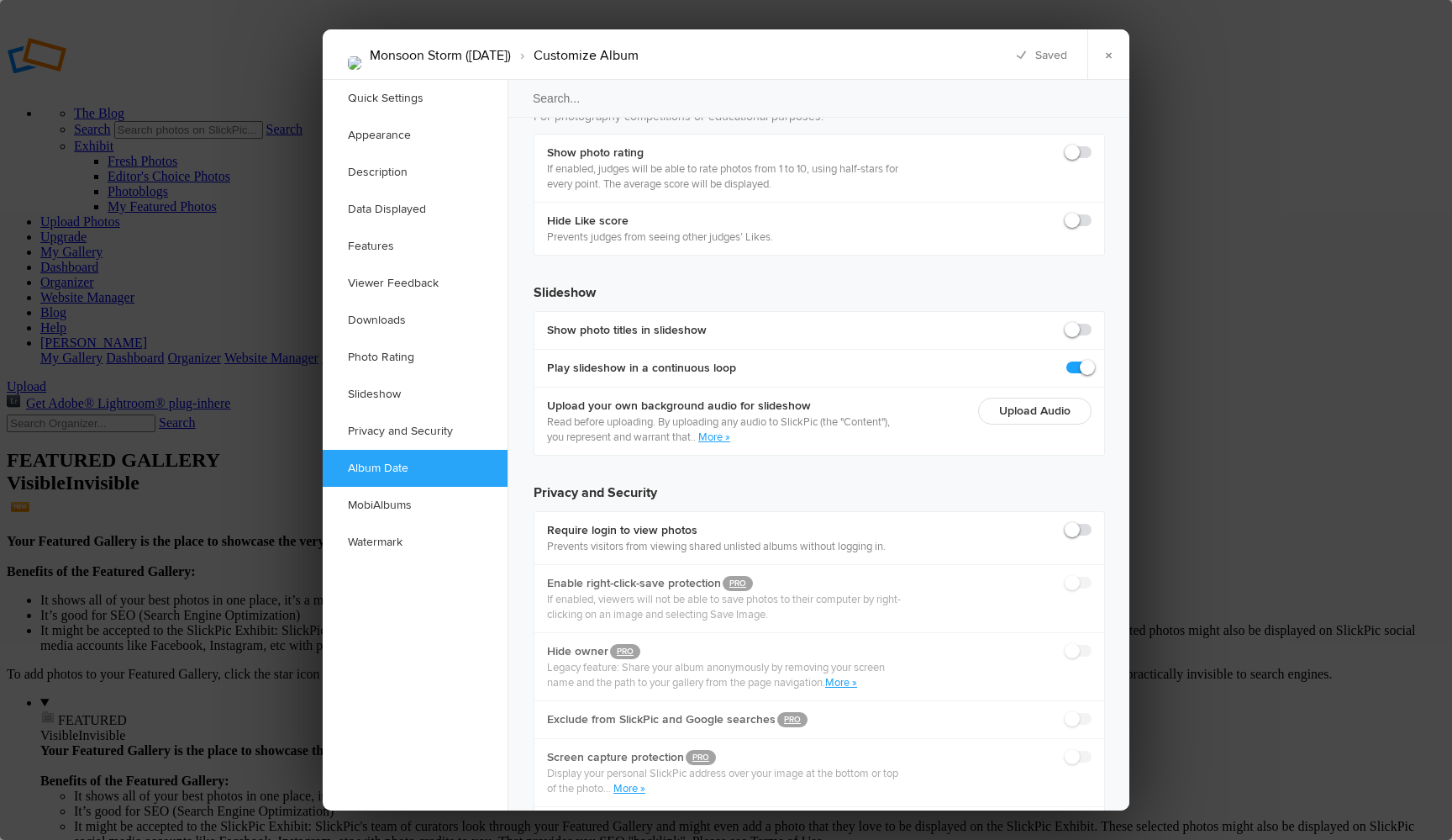
type input "2025-08-14 10:04 PM"
type input "4"
type input "2025-08-14 10:05 PM"
type input "5"
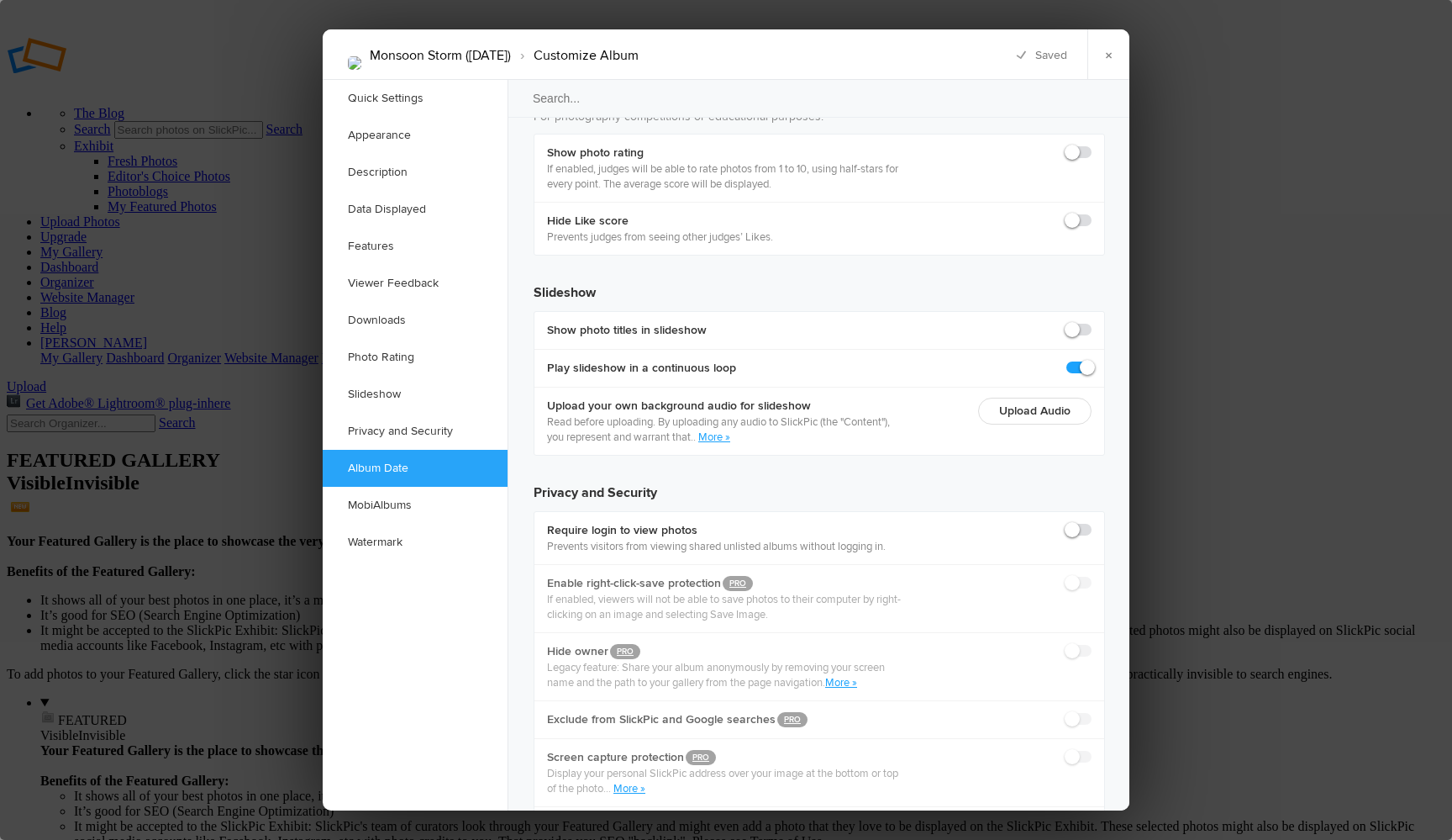
type input "2025-08-14 10:06 PM"
type input "6"
type input "2025-08-14 10:07 PM"
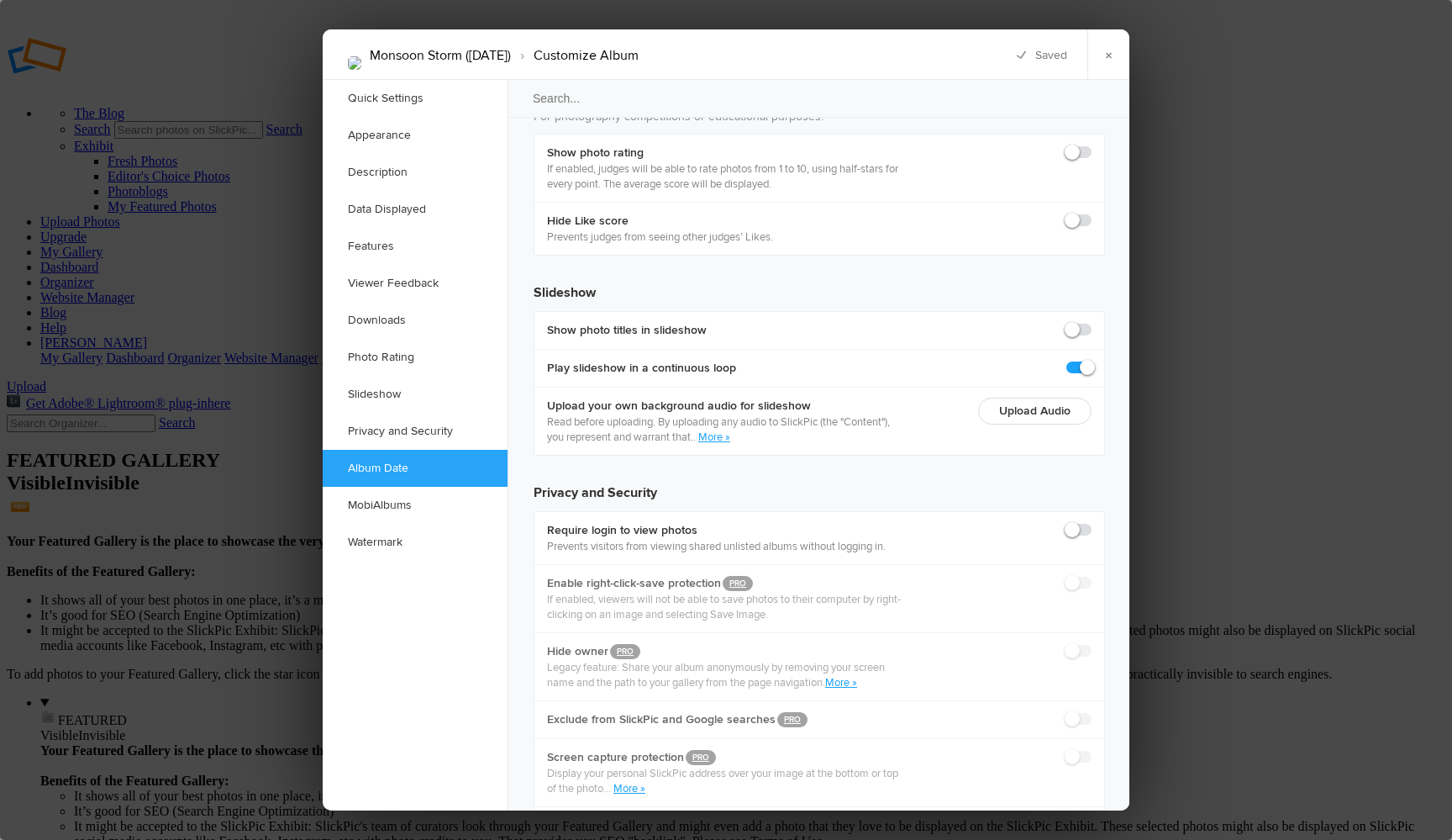
type input "7"
type input "2025-08-14 10:08 PM"
type input "8"
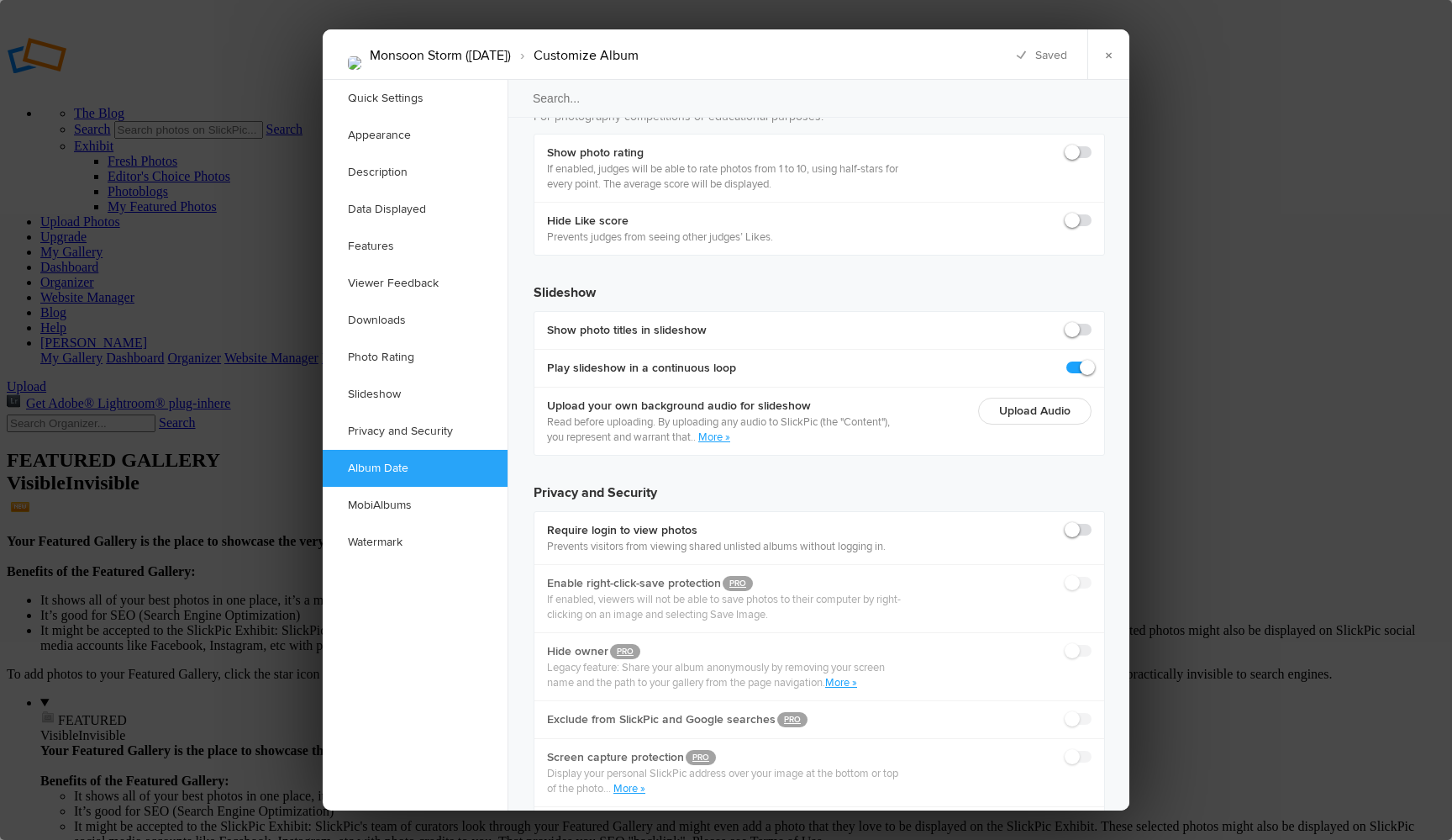
type input "2025-08-14 10:09 PM"
type input "9"
type input "2025-08-14 10:10 PM"
type input "10"
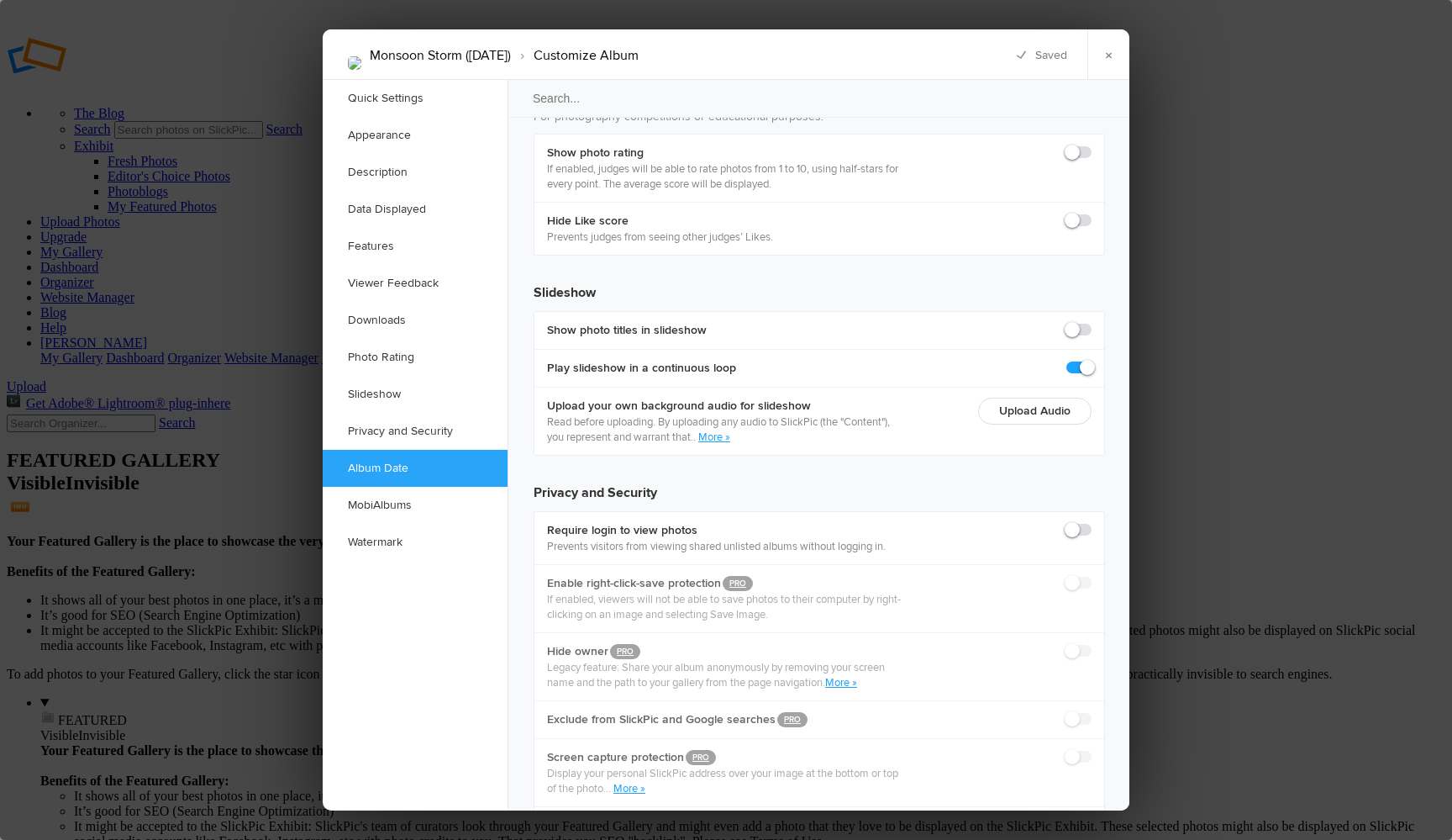
type input "2025-08-14 10:11 PM"
type input "11"
type input "2025-08-14 10:12 PM"
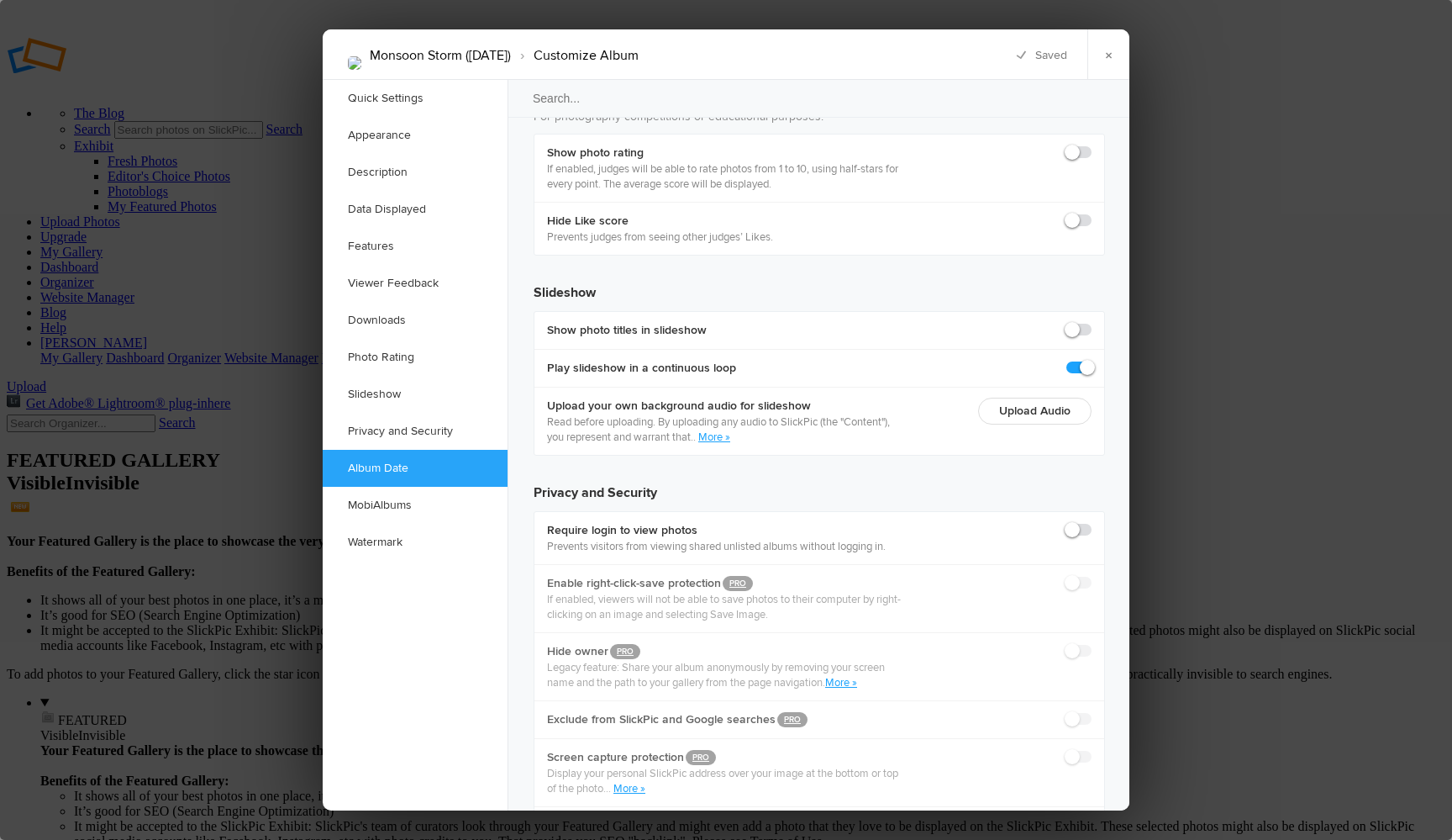
type input "12"
type input "2025-08-14 10:13 PM"
type input "13"
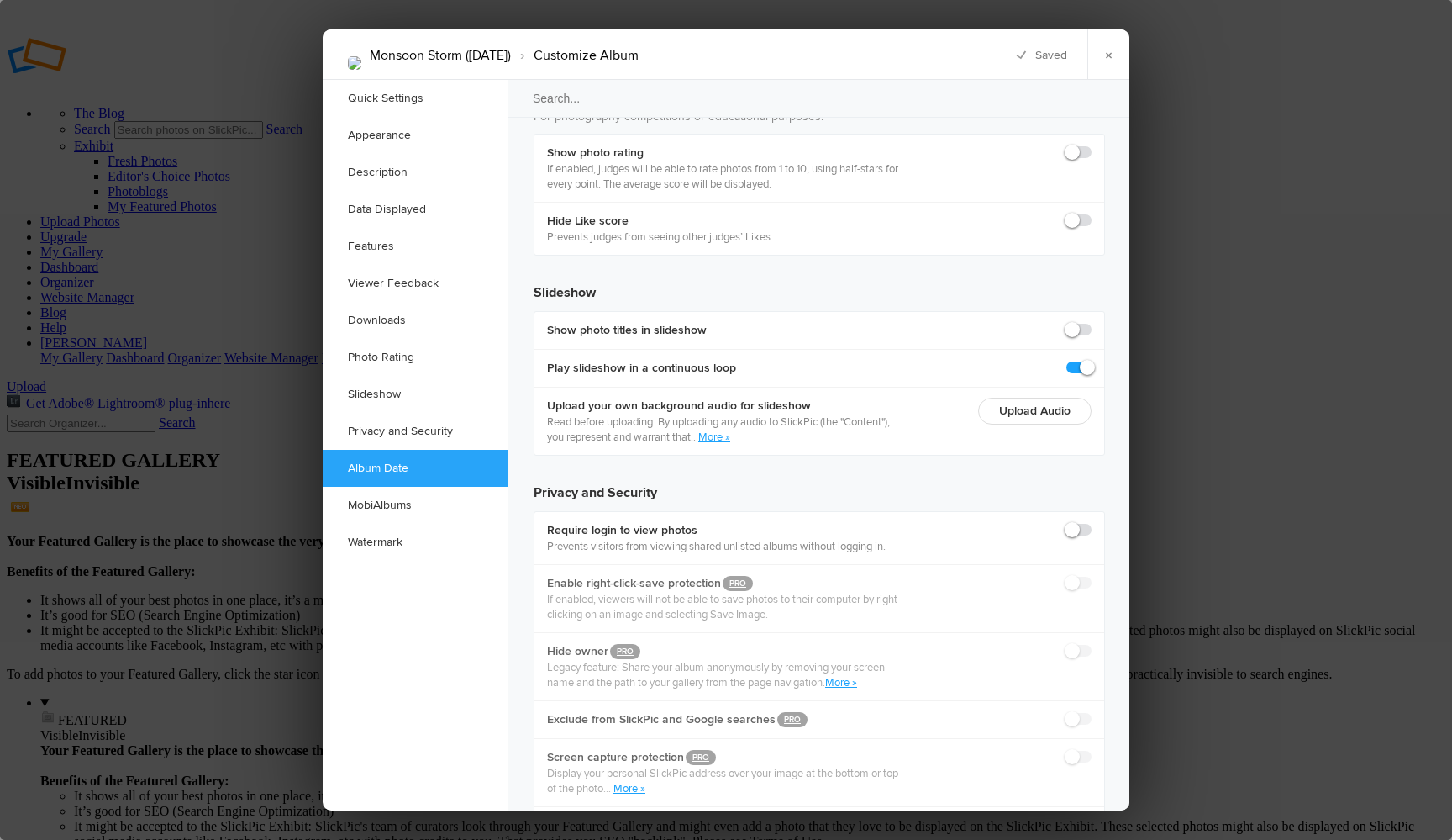
type input "2025-08-14 10:14 PM"
type input "14"
type input "2025-08-14 10:15 PM"
type input "15"
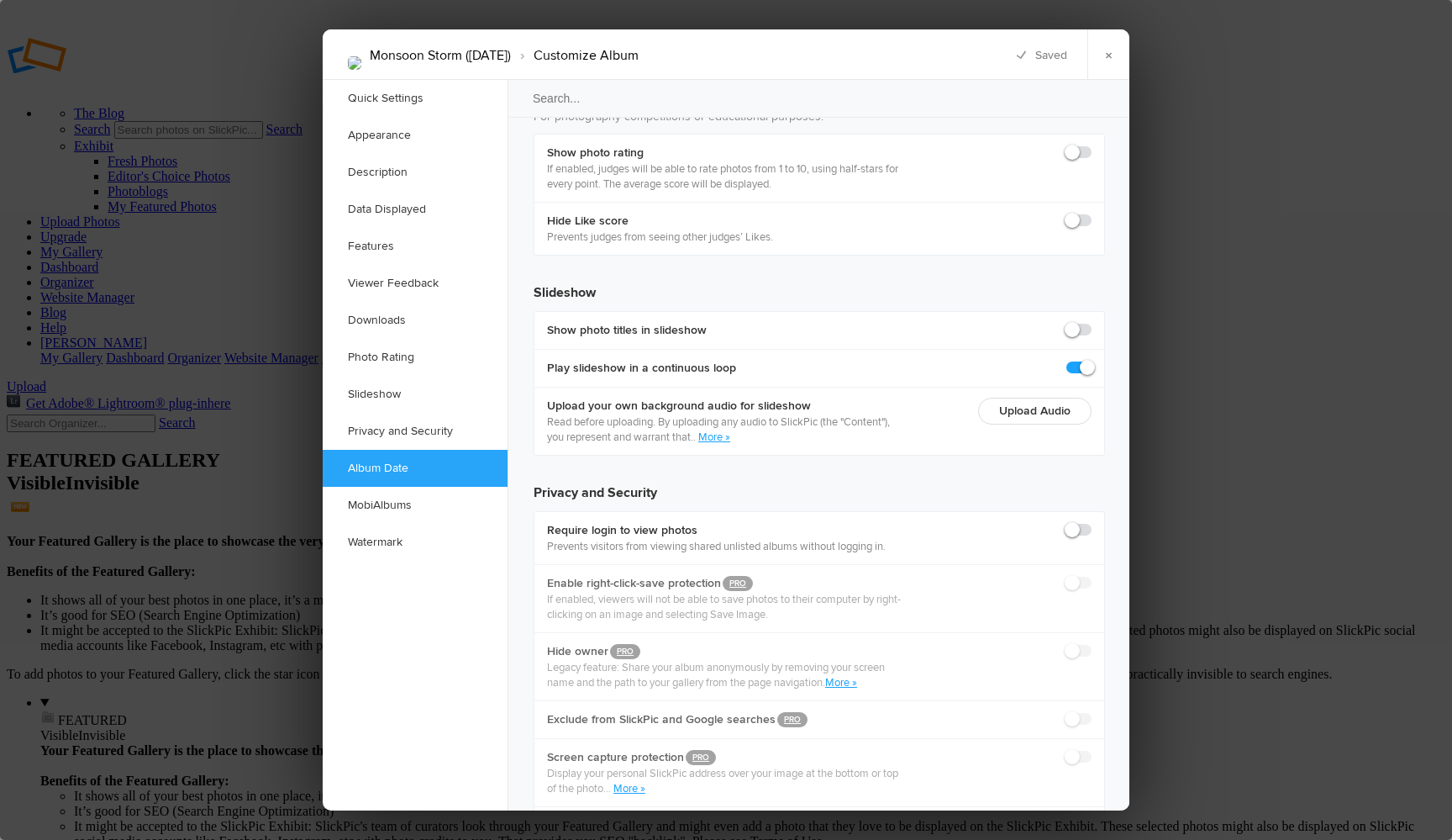
type input "2025-08-14 10:16 PM"
type input "16"
type input "2025-08-14 10:17 PM"
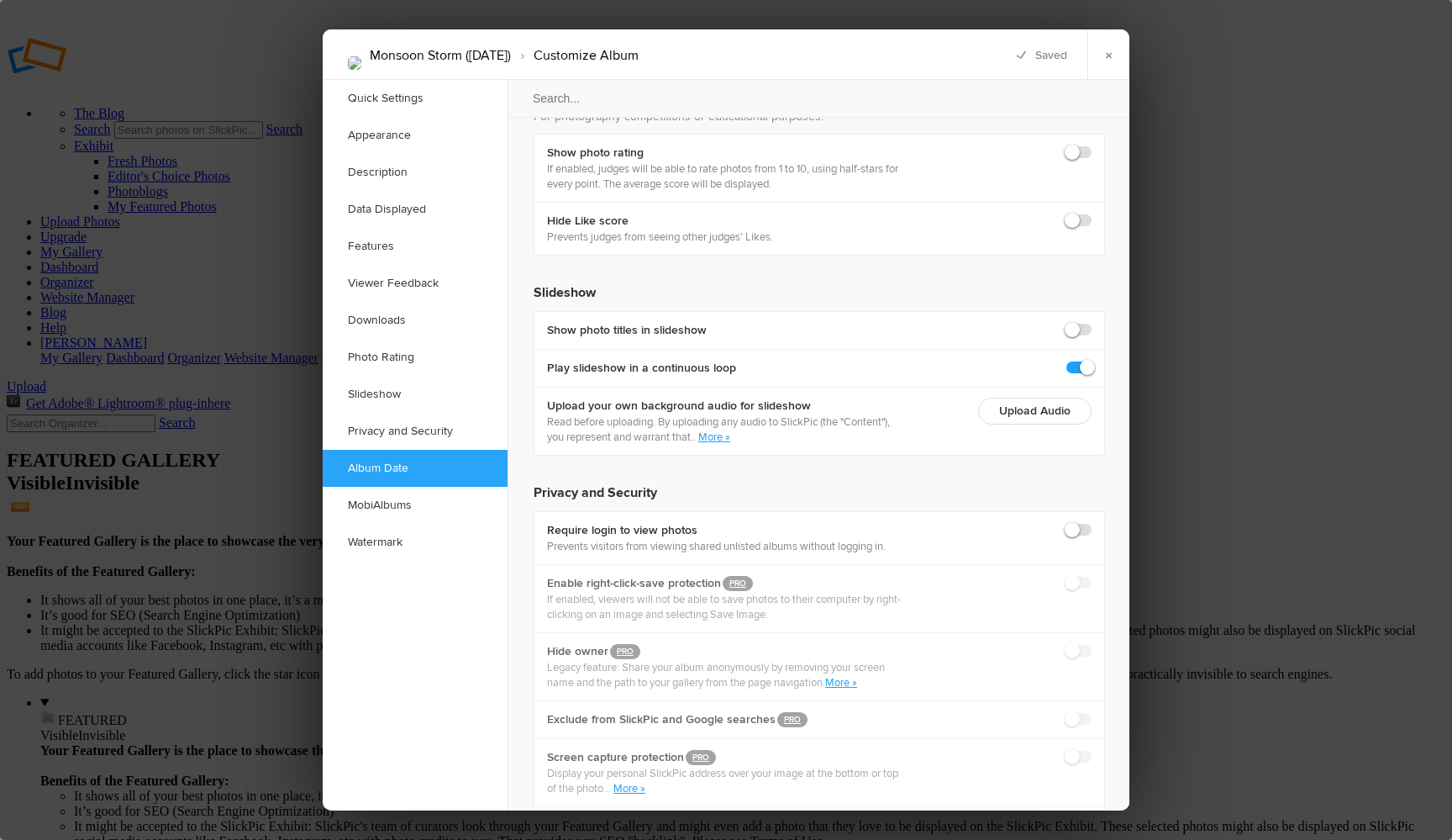
type input "17"
type input "2025-08-14 10:18 PM"
type input "18"
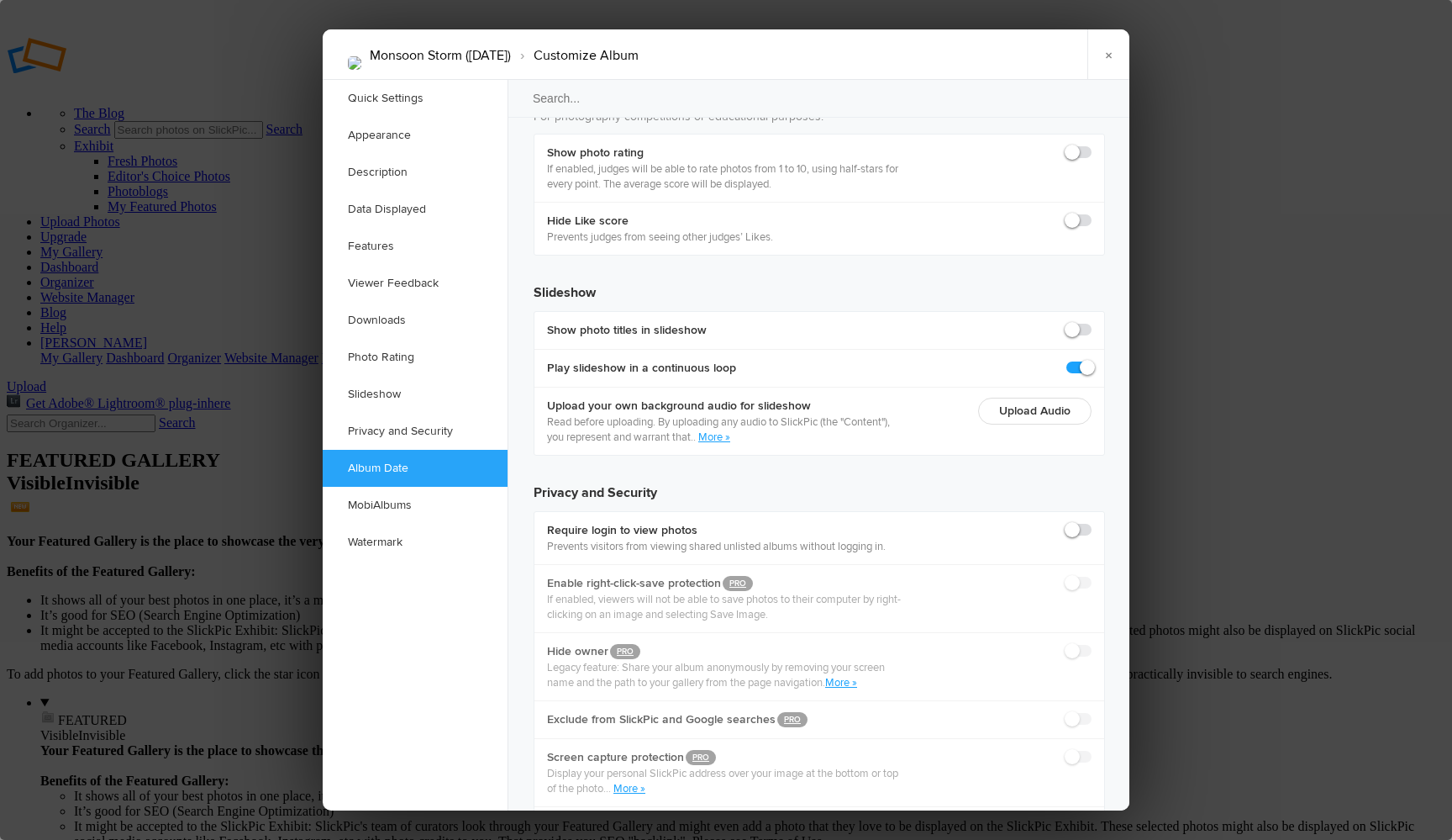
type input "2025-08-14 10:19 PM"
type input "19"
type input "2025-08-14 10:20 PM"
type input "20"
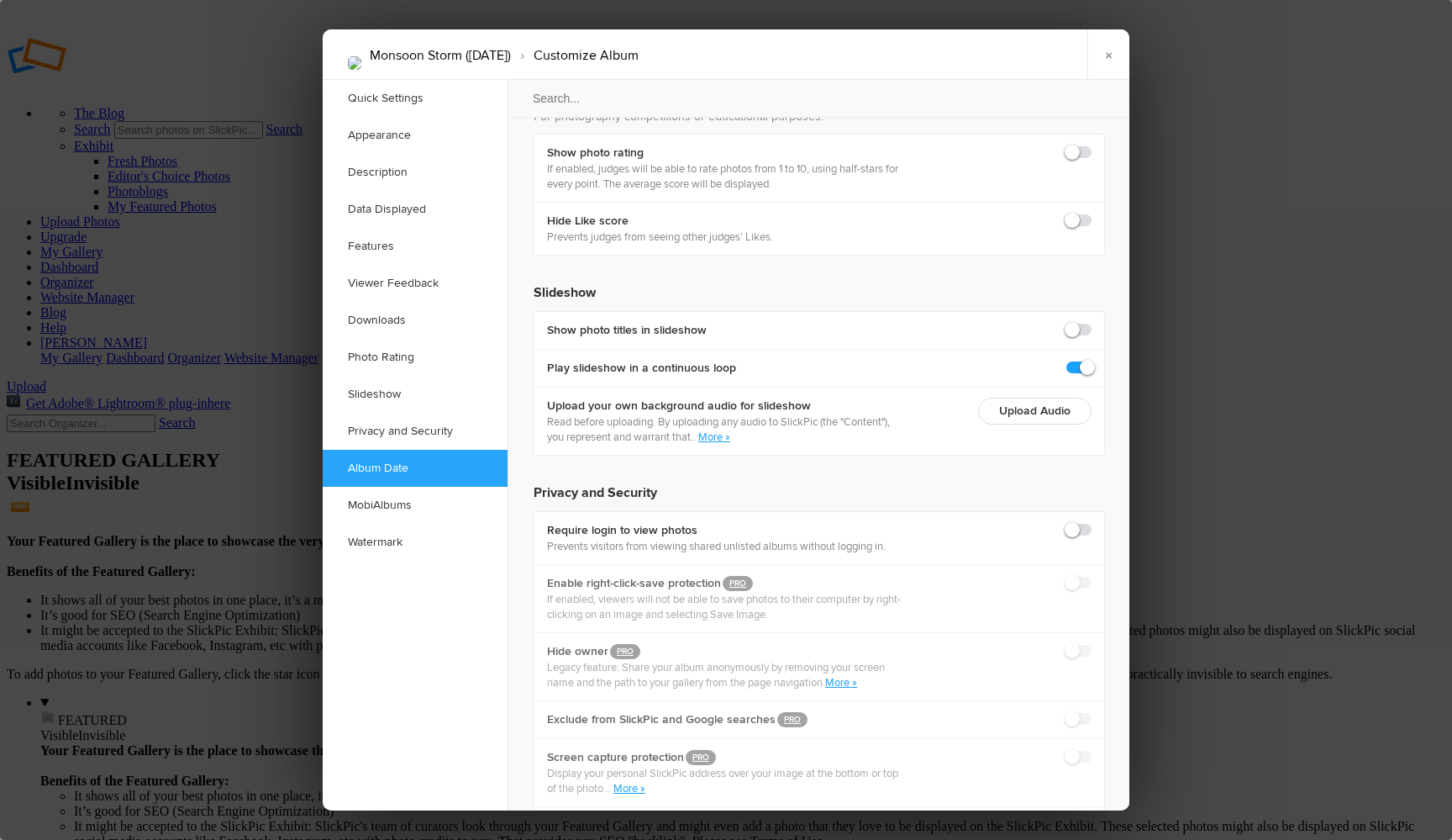
type input "2025-08-14 10:21 PM"
type input "21"
type input "2025-08-14 10:22 PM"
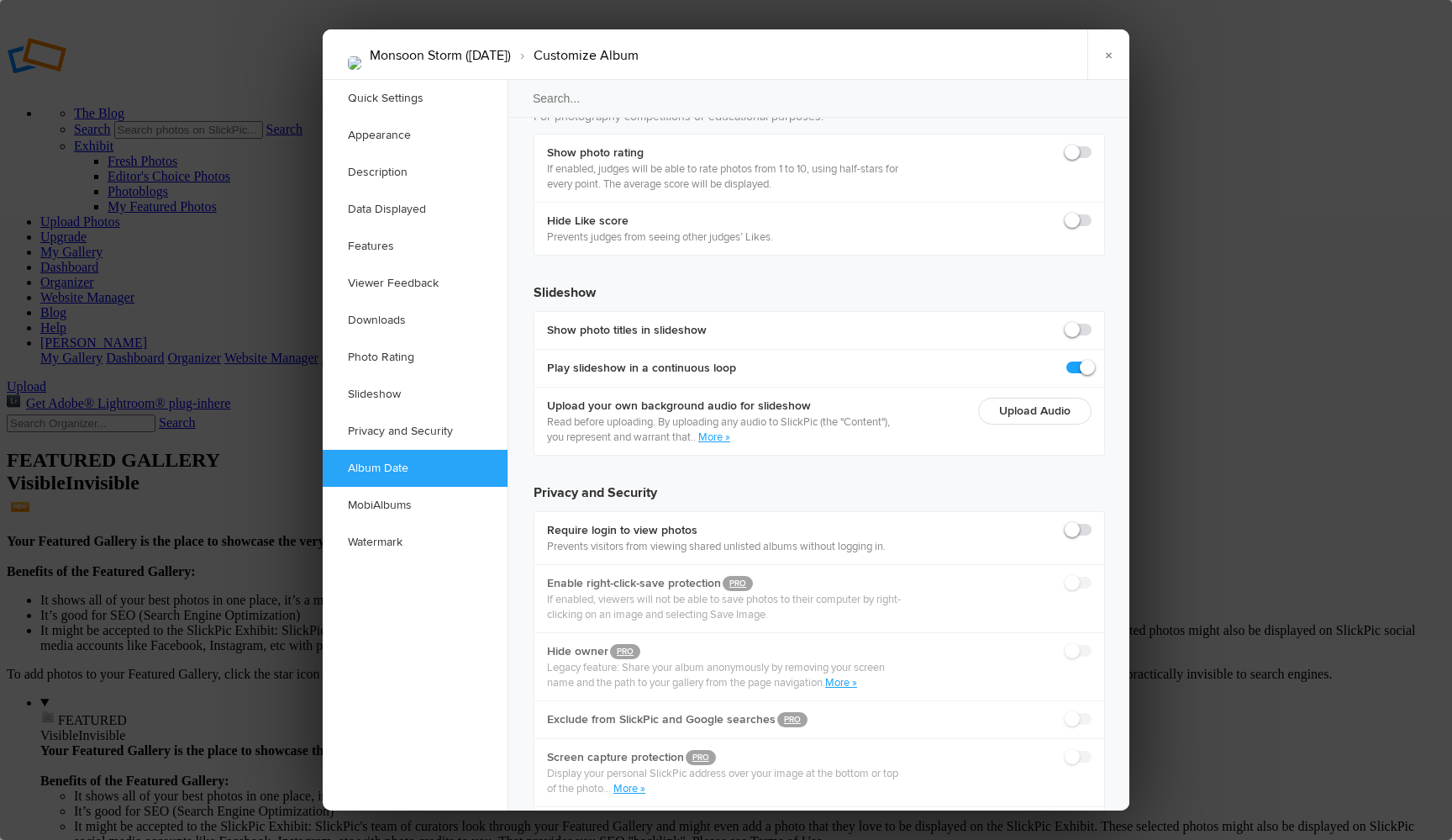
type input "22"
type input "2025-08-14 10:23 PM"
type input "23"
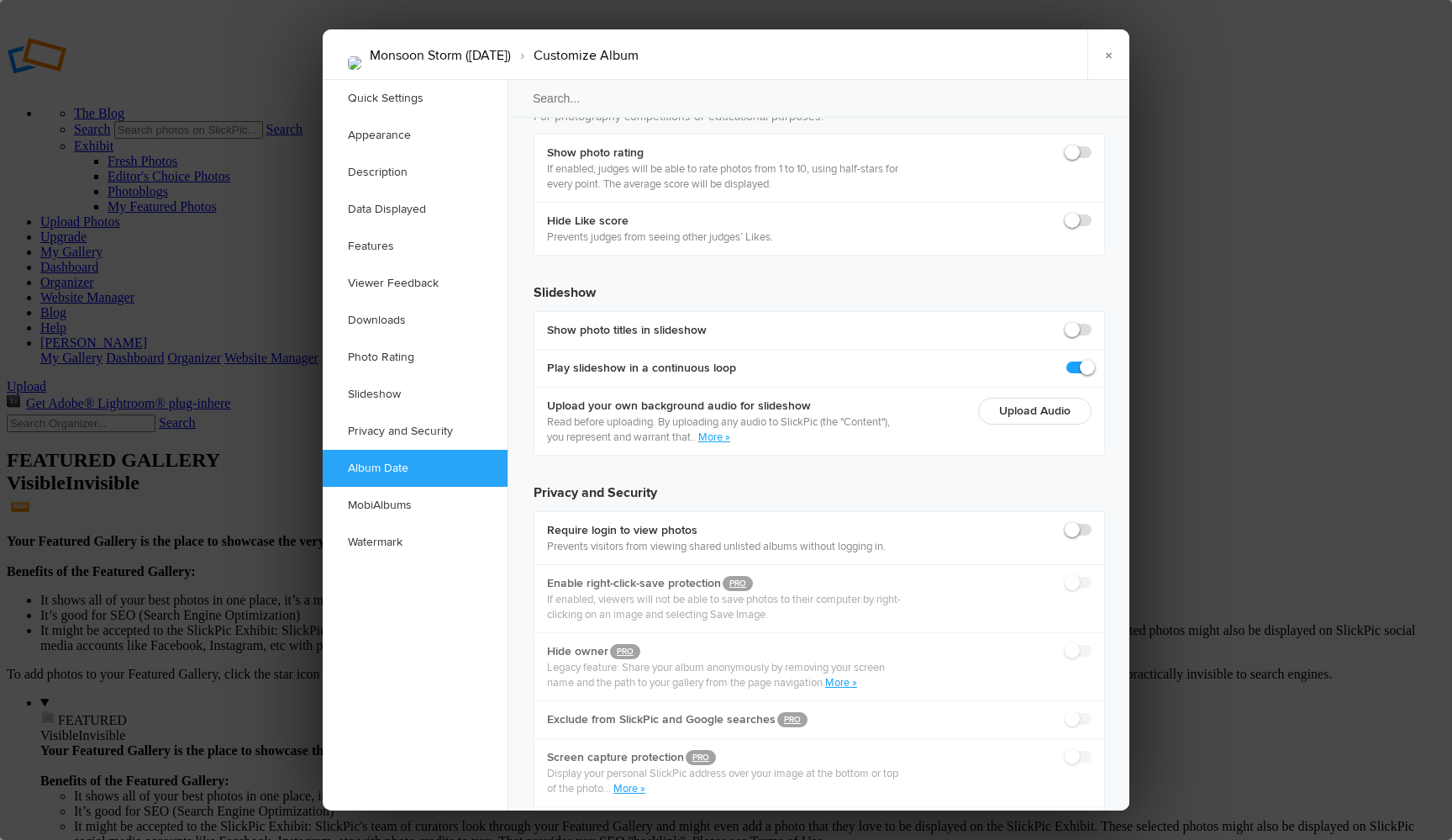
type input "2025-08-14 10:24 PM"
type input "24"
type input "2025-08-14 10:25 PM"
type input "25"
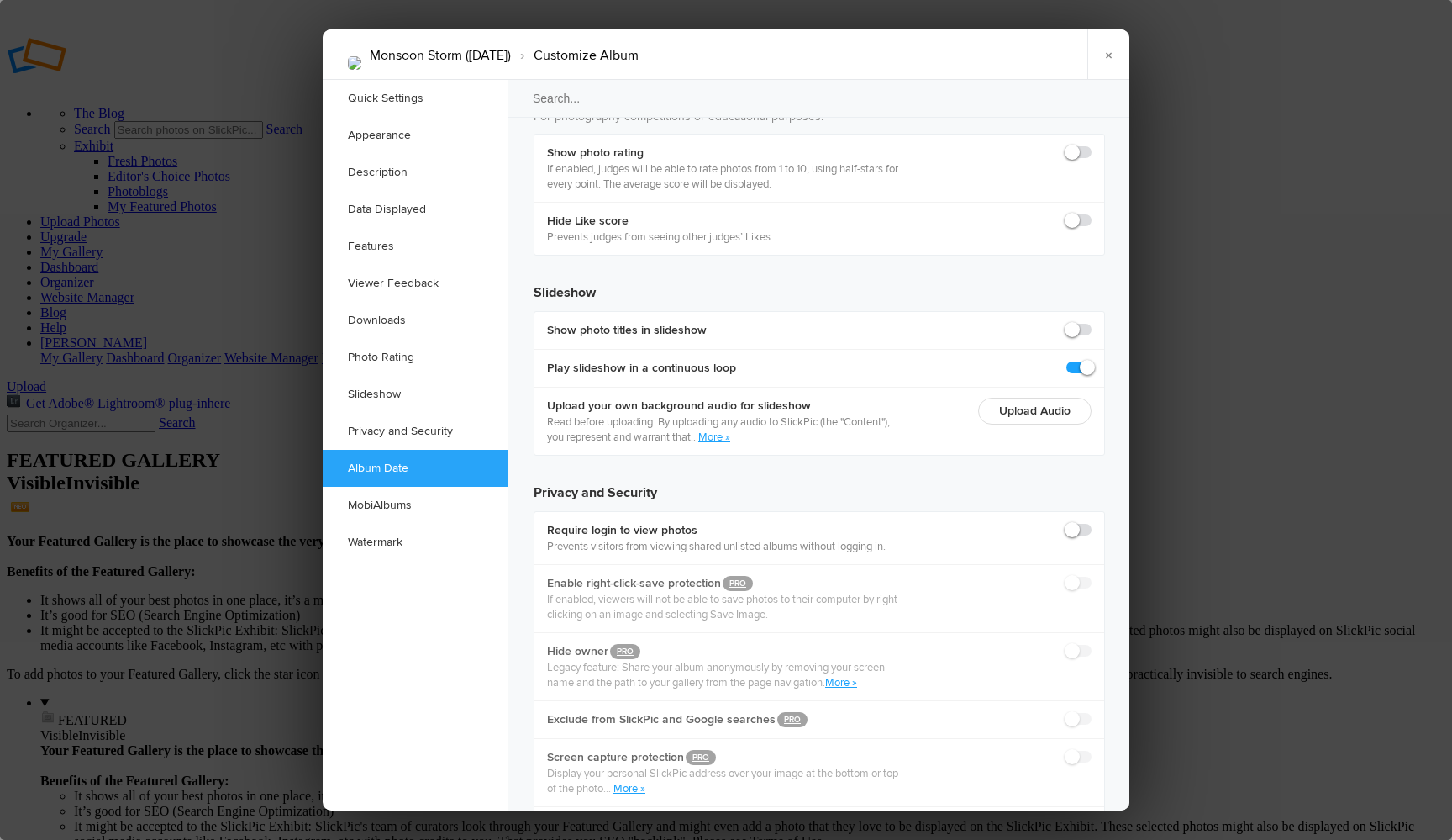
type input "2025-08-14 10:26 PM"
type input "26"
type input "2025-08-14 10:27 PM"
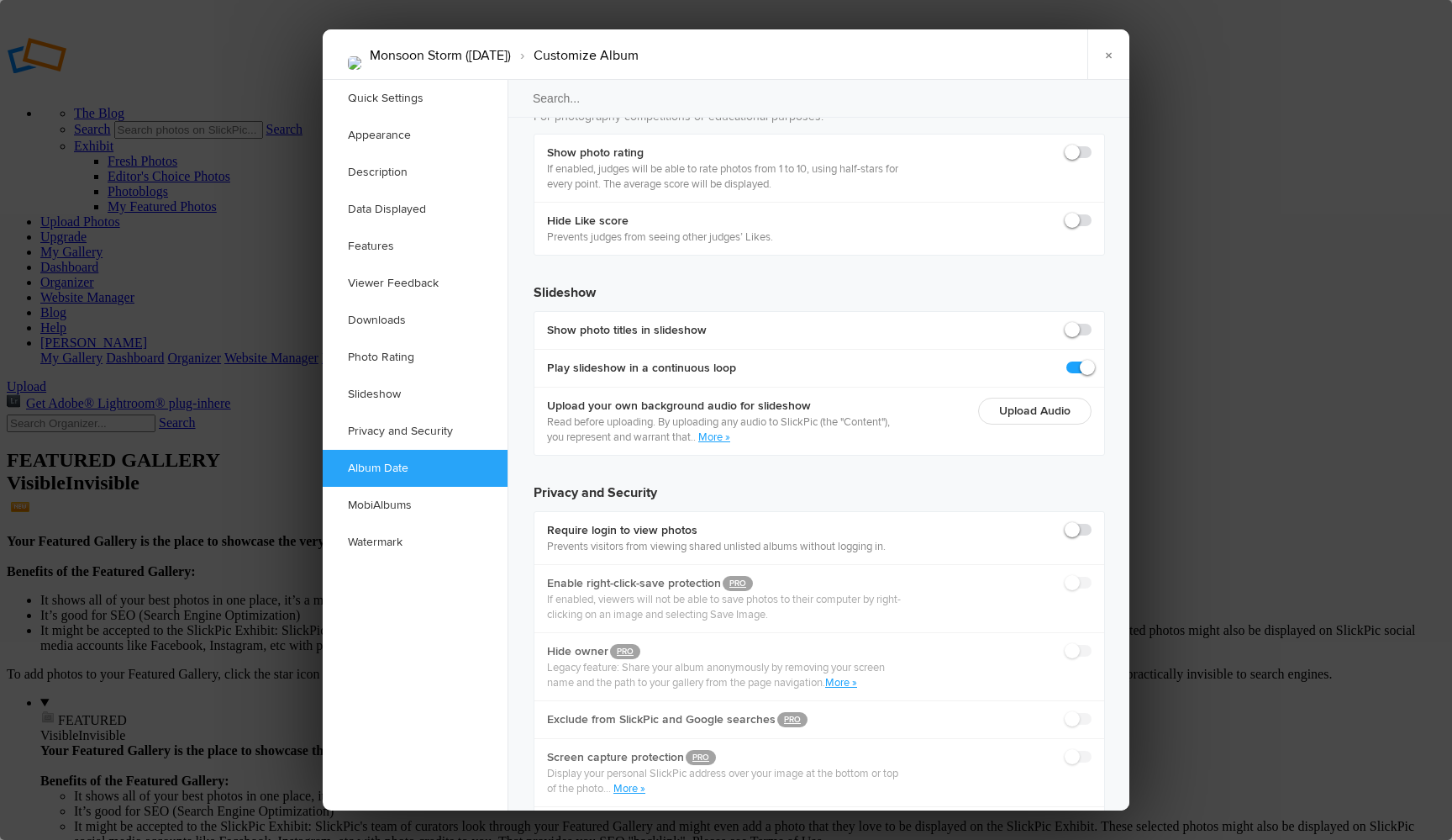
type input "27"
type input "2025-08-14 10:28 PM"
type input "28"
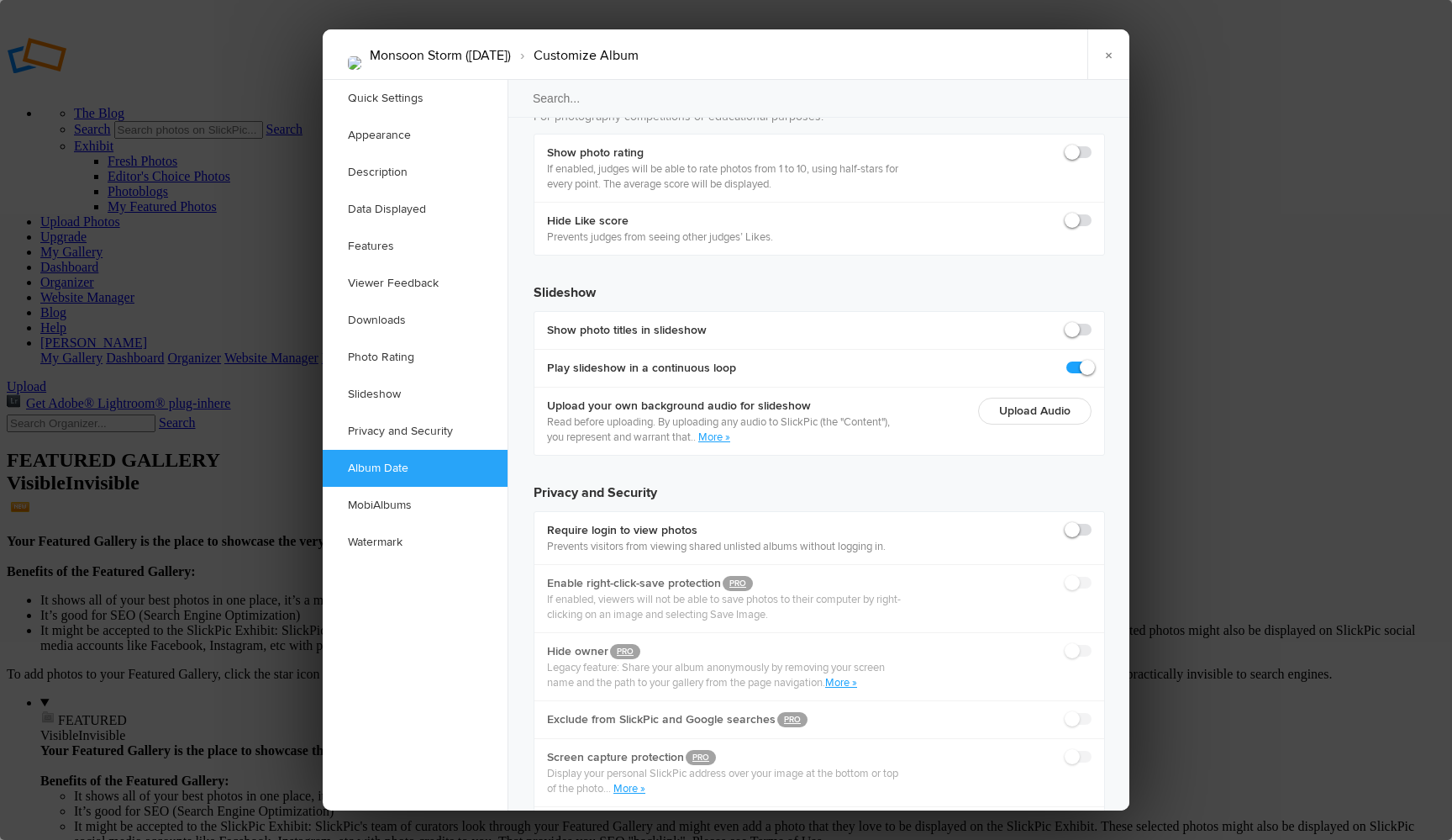
type input "2025-08-14 10:29 PM"
type input "29"
type input "2025-08-14 10:30 PM"
type input "30"
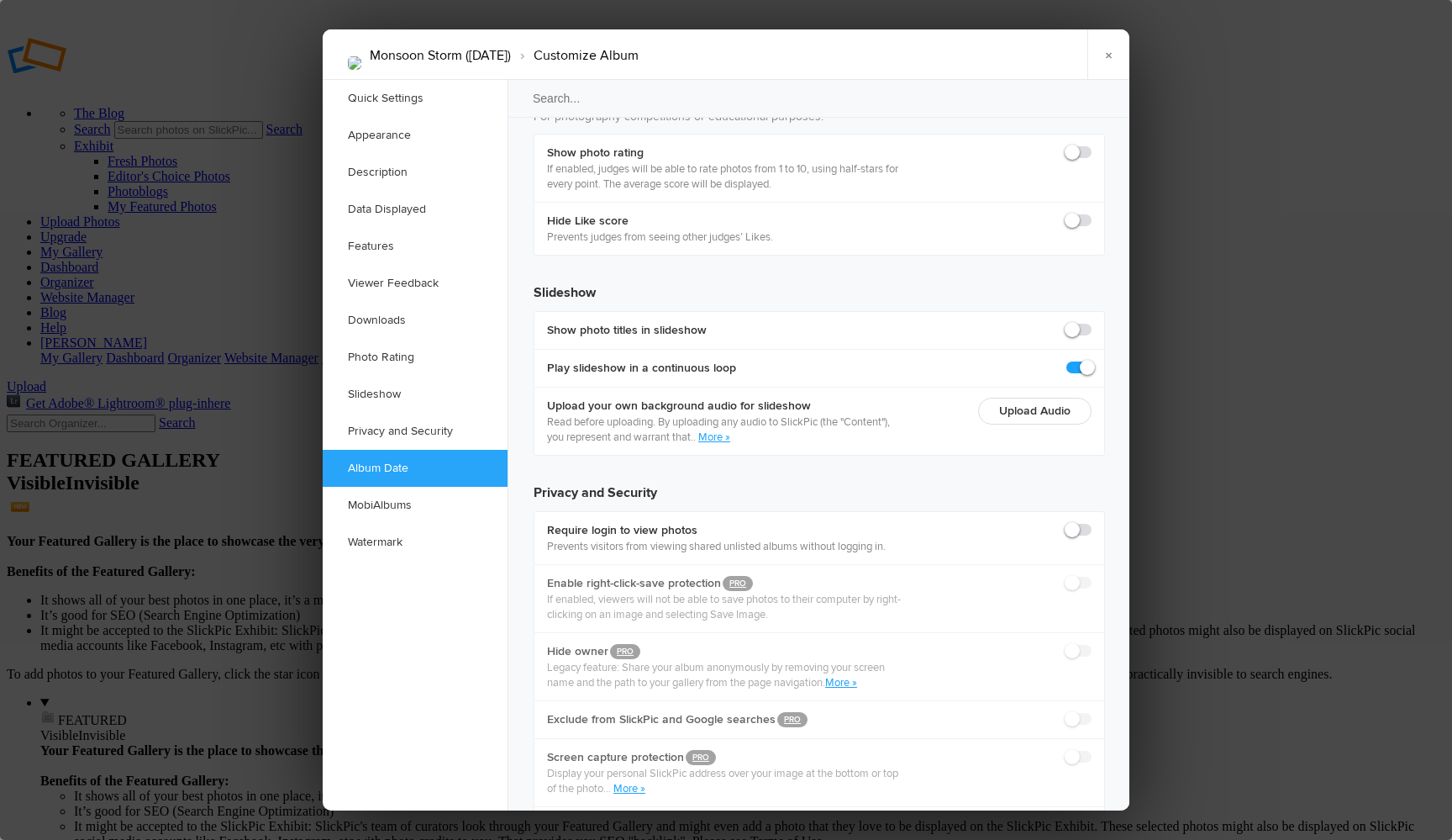
type input "2025-08-14 10:31 PM"
type input "31"
type input "2025-08-14 10:32 PM"
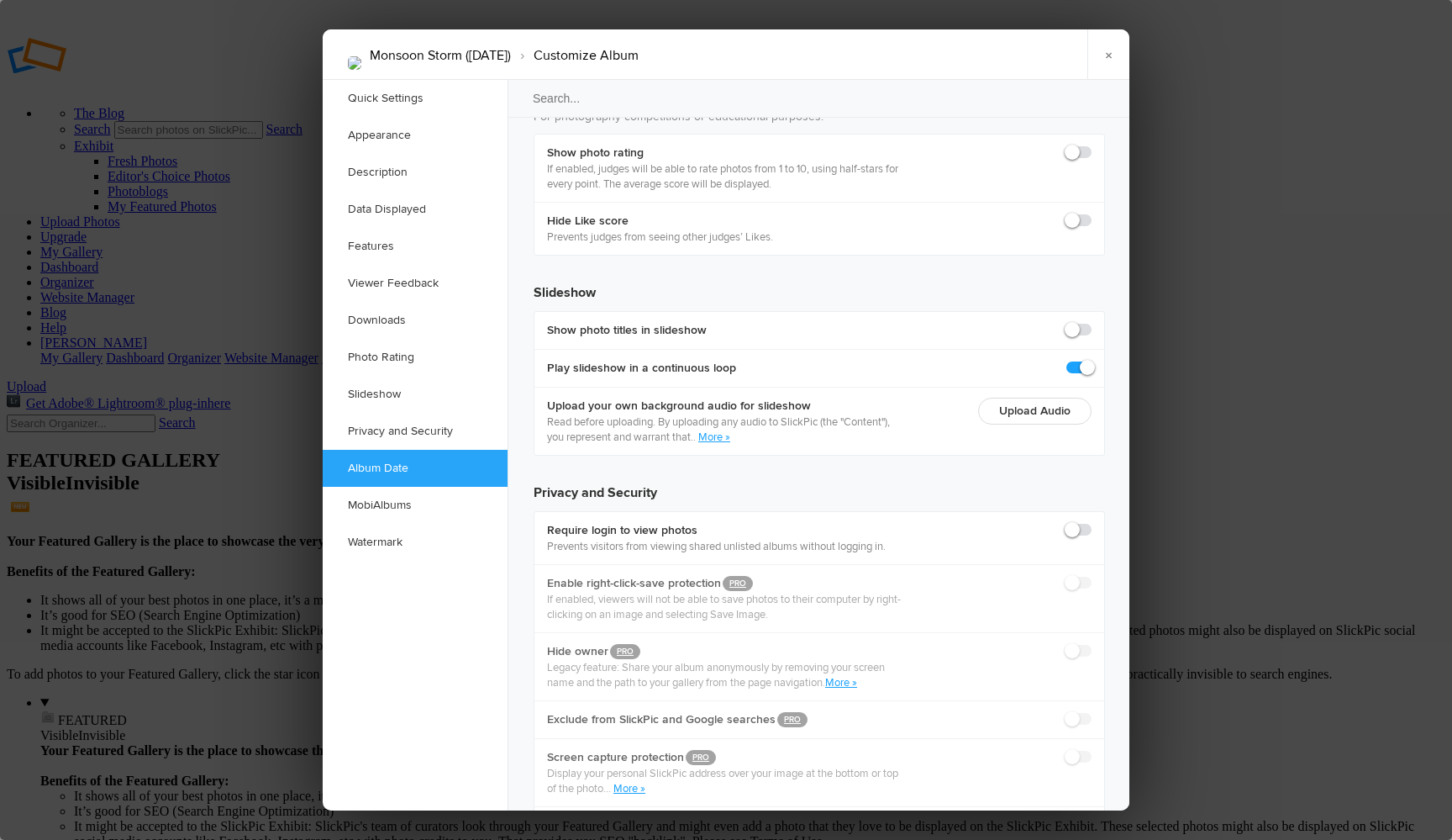
type input "32"
type input "2025-08-14 10:33 PM"
type input "33"
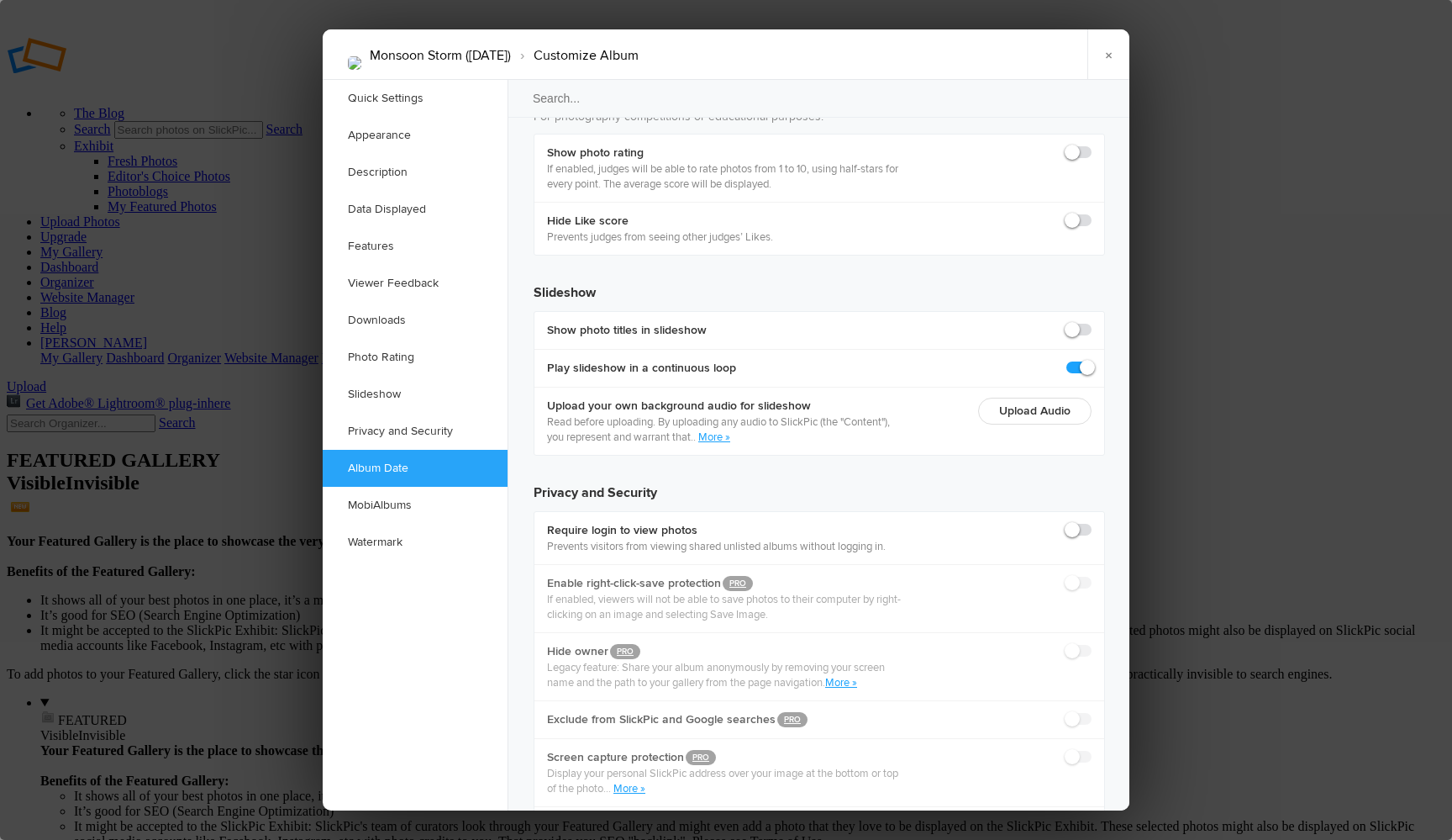
type input "2025-08-14 10:34 PM"
type input "34"
type input "2025-08-14 10:35 PM"
type input "35"
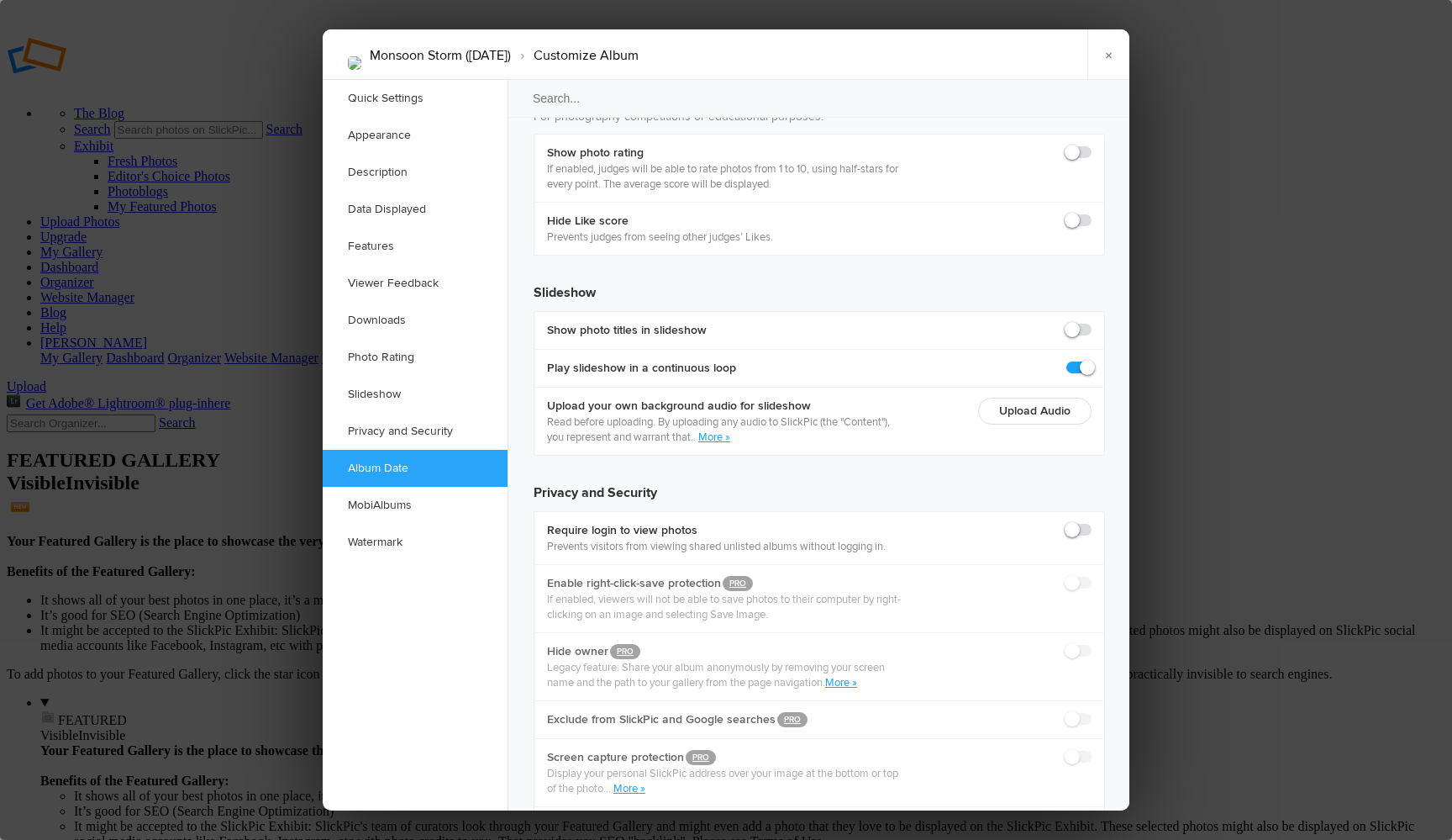
type input "2025-08-14 10:36 PM"
type input "36"
type input "2025-08-14 10:37 PM"
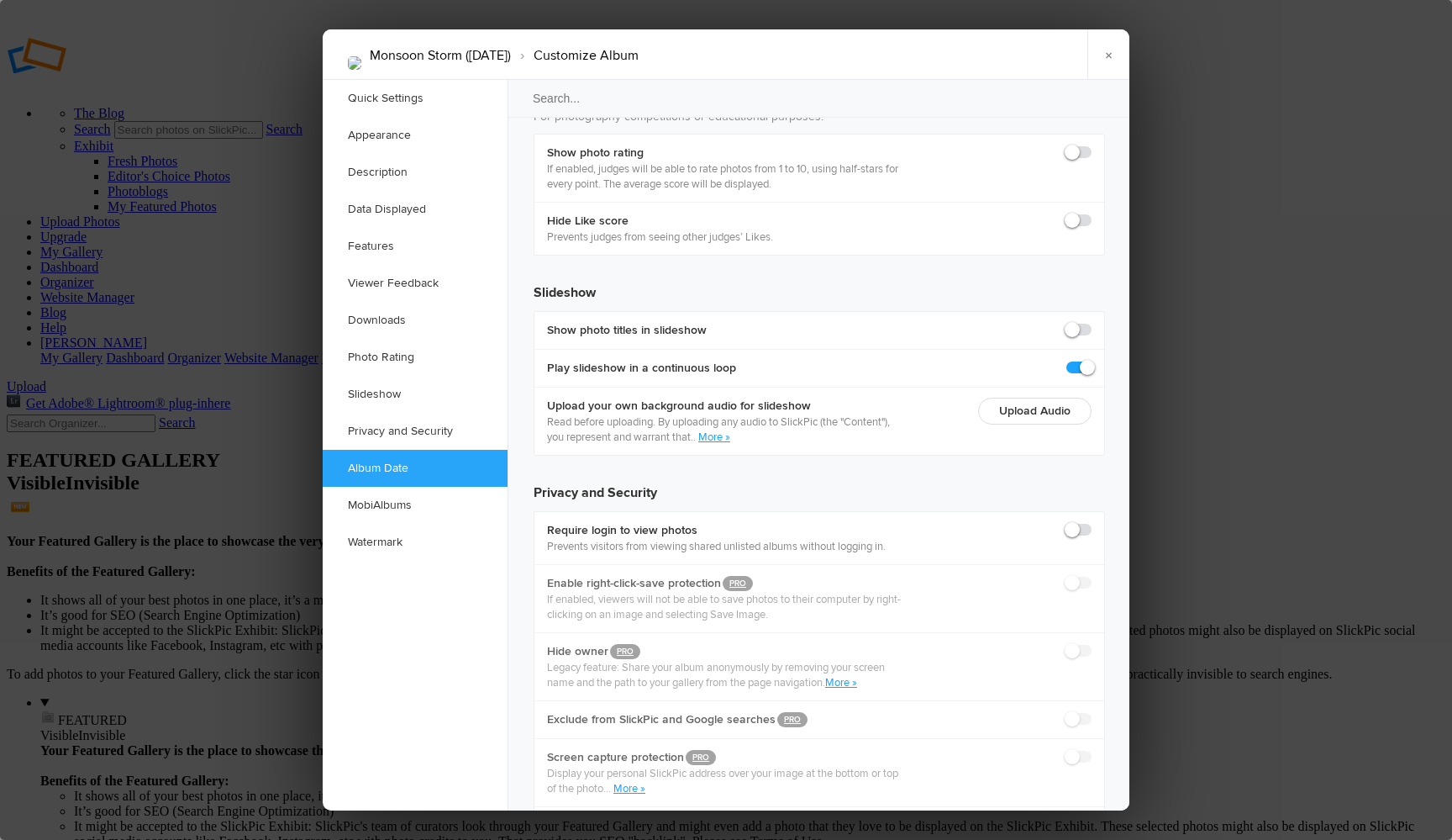
type input "37"
type input "2025-08-14 10:38 PM"
type input "38"
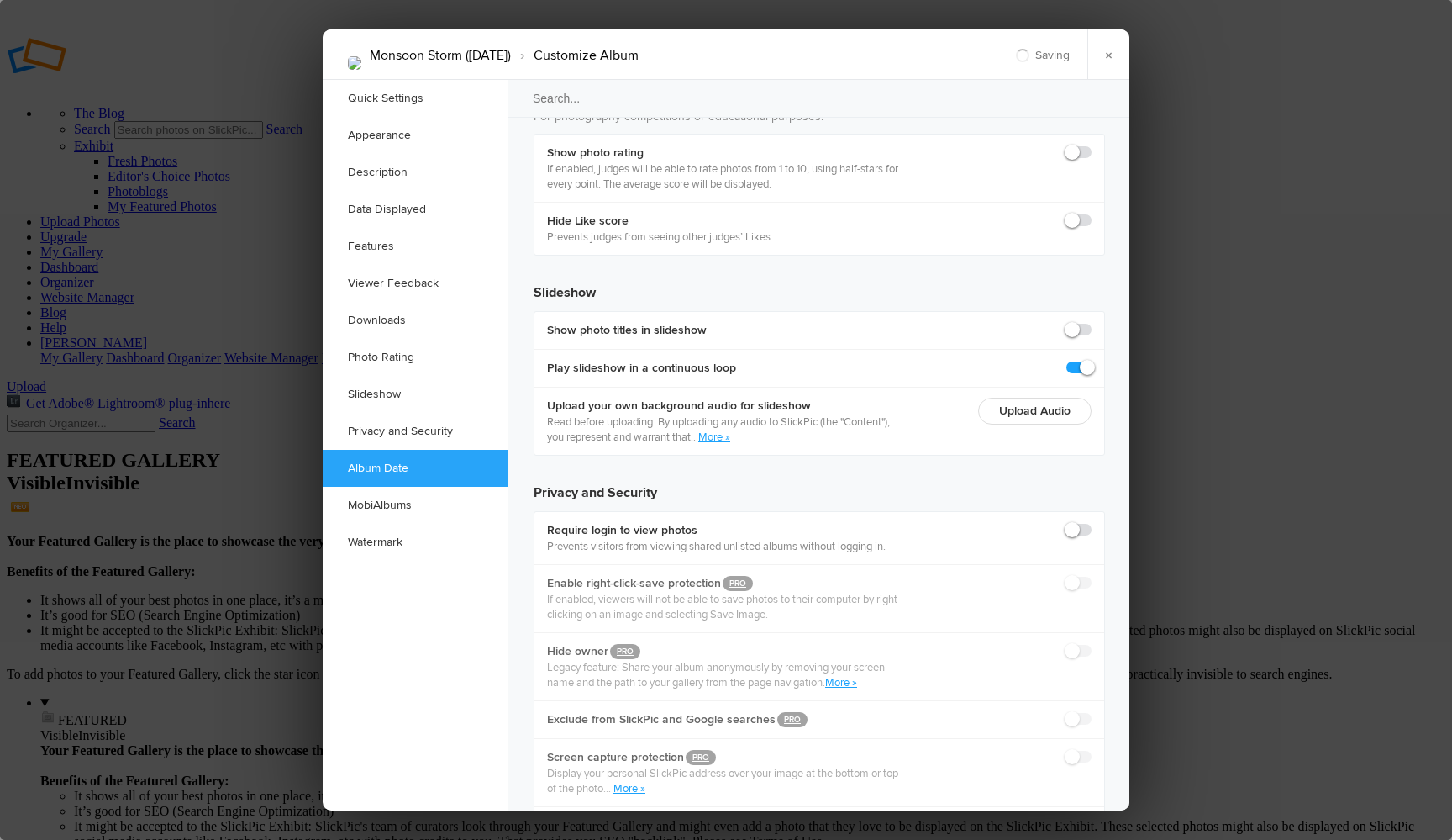
type input "2025-08-14 10:39 PM"
type input "39"
type input "2025-08-14 10:40 PM"
type input "40"
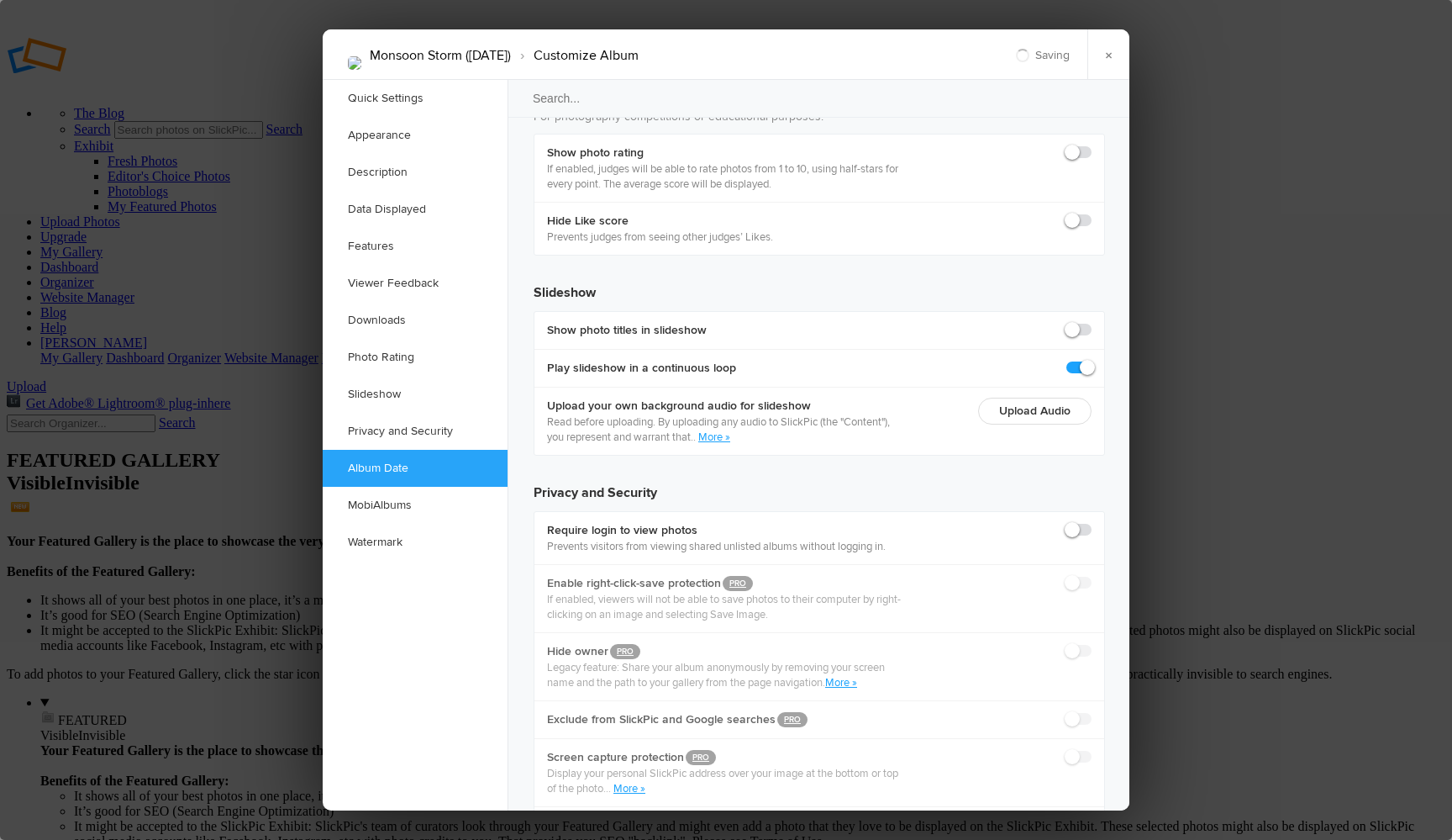
type input "2025-08-14 10:41 PM"
type input "41"
type input "2025-08-14 10:42 PM"
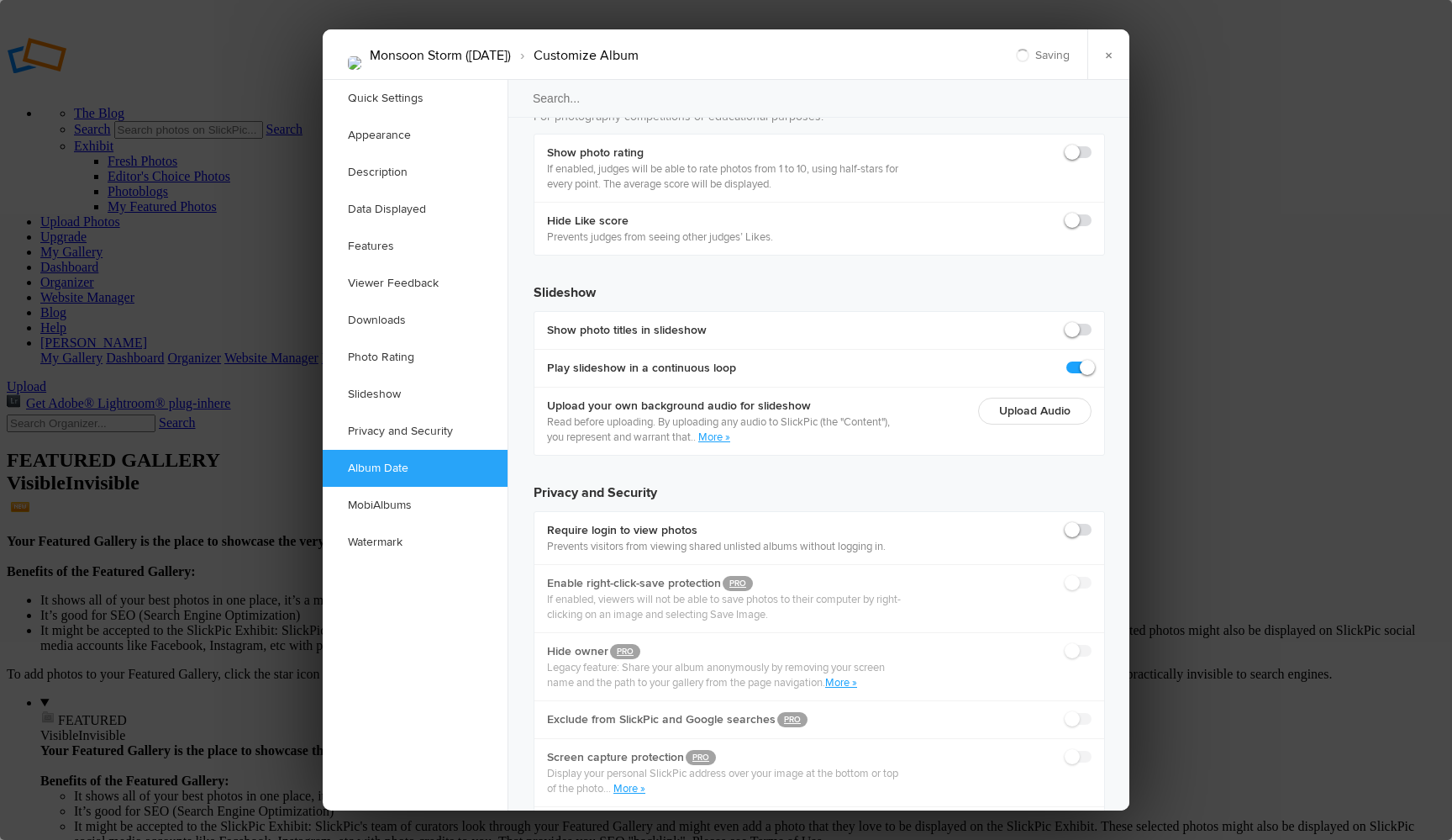
type input "42"
type input "2025-08-14 10:43 PM"
type input "43"
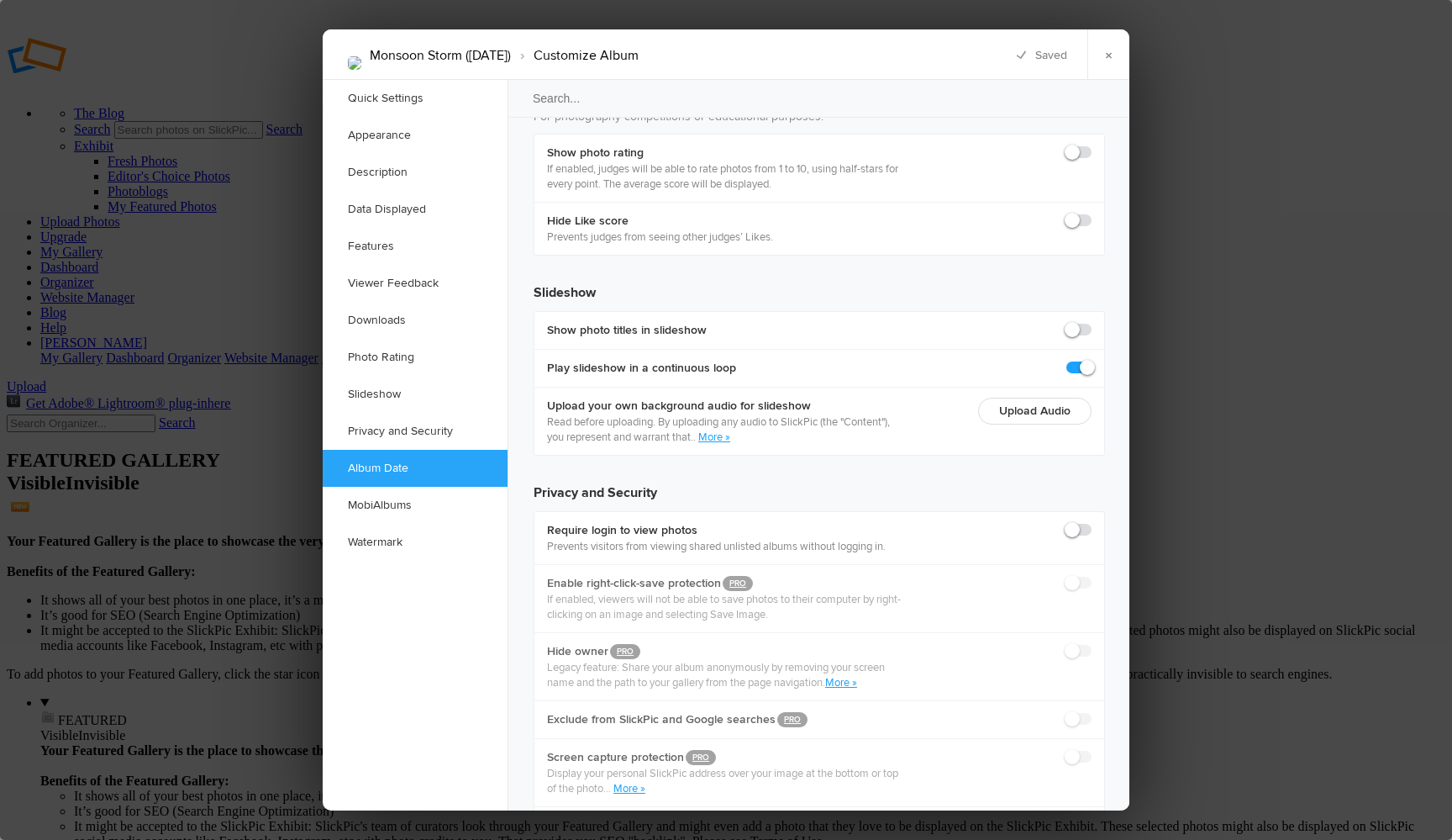
type input "2025-08-14 10:44 PM"
type input "44"
type input "2025-08-14 10:45 PM"
type input "45"
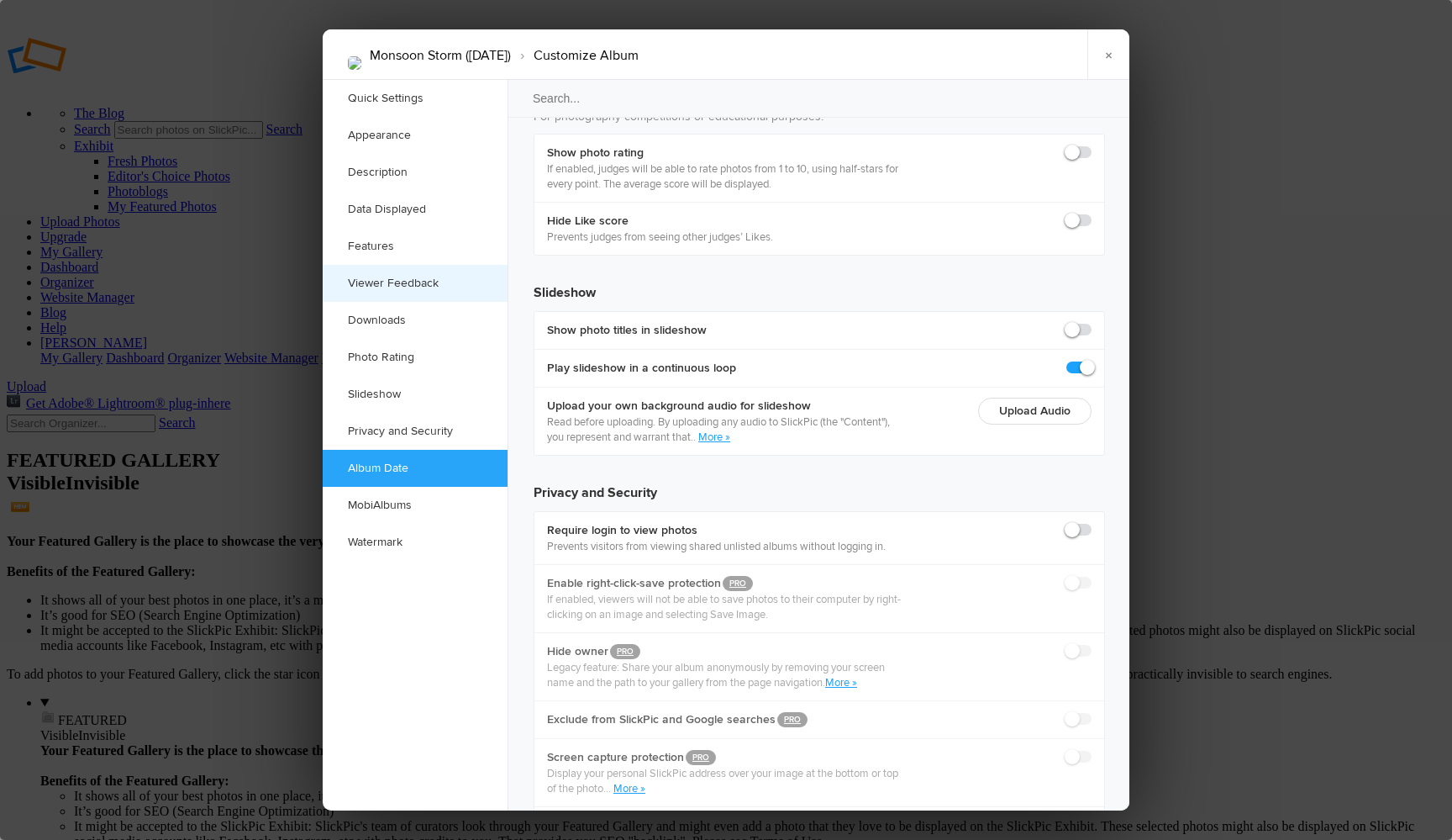
click at [392, 287] on link "Viewer Feedback" at bounding box center [415, 283] width 185 height 37
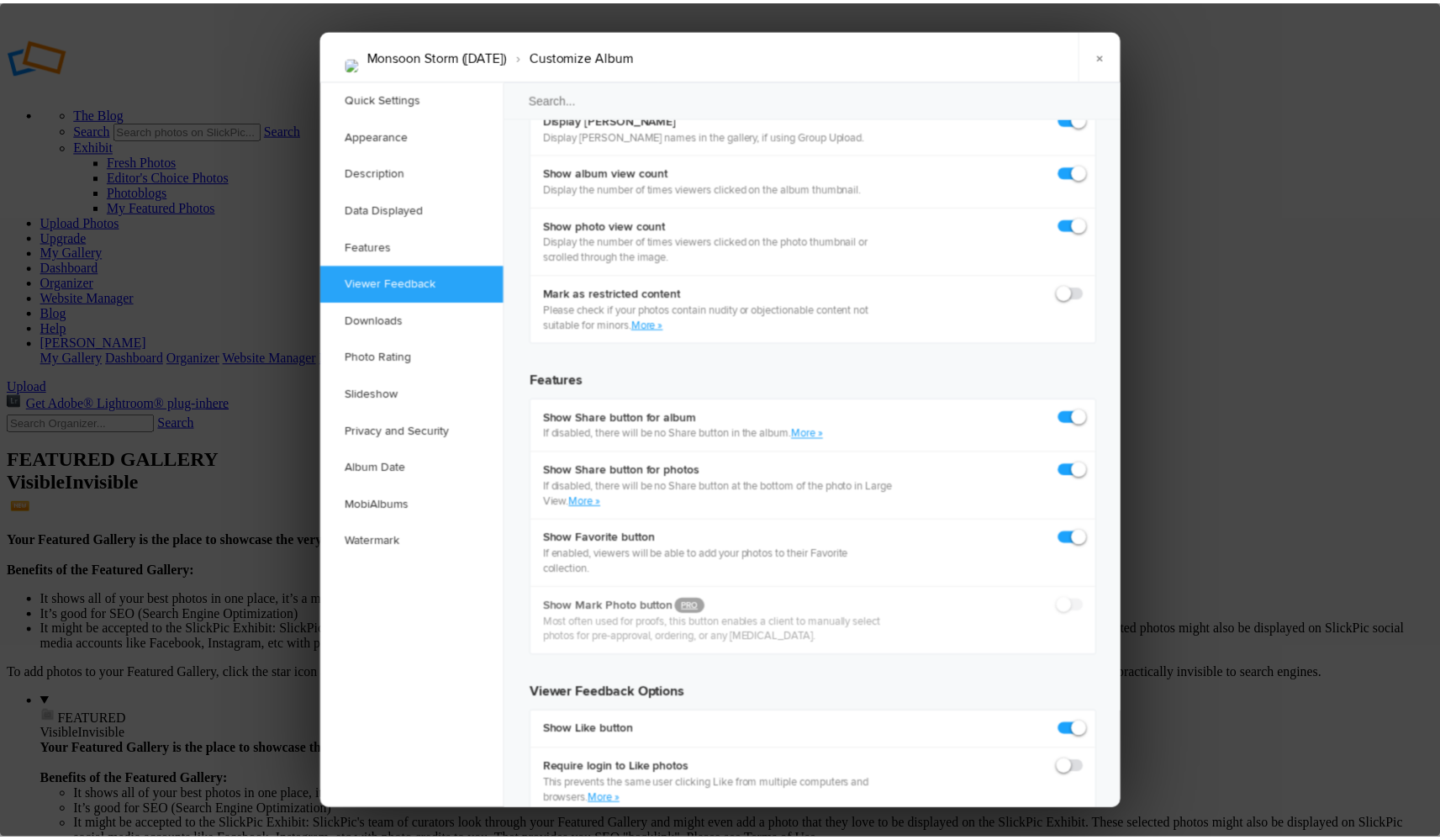
scroll to position [2352, 0]
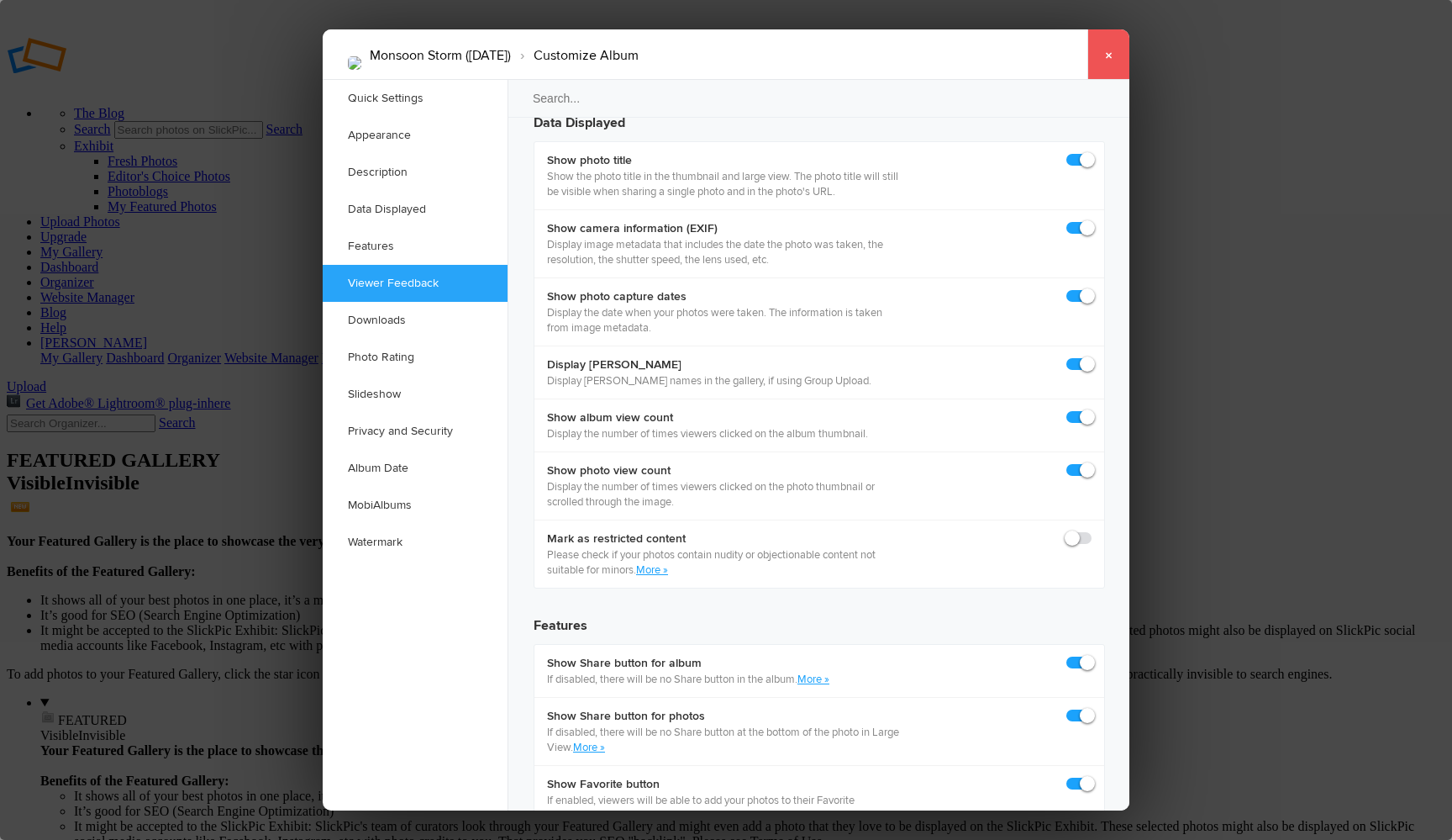
click at [1108, 59] on link "×" at bounding box center [1109, 55] width 42 height 50
